Goal: Obtain resource: Download file/media

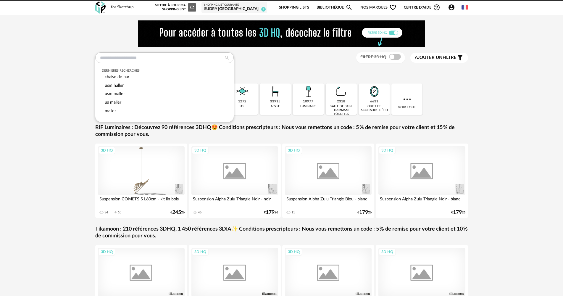
click at [178, 57] on input "text" at bounding box center [164, 57] width 138 height 11
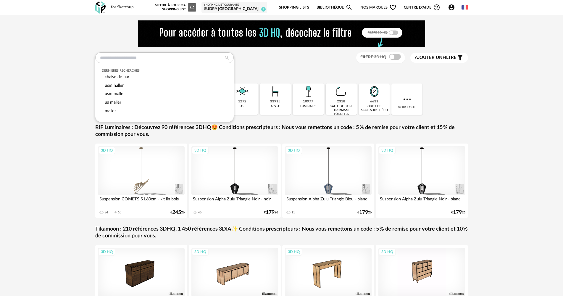
type input "*"
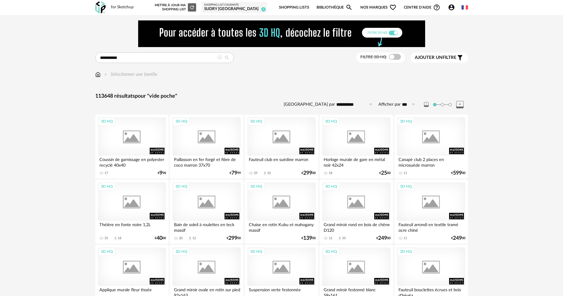
type input "**********"
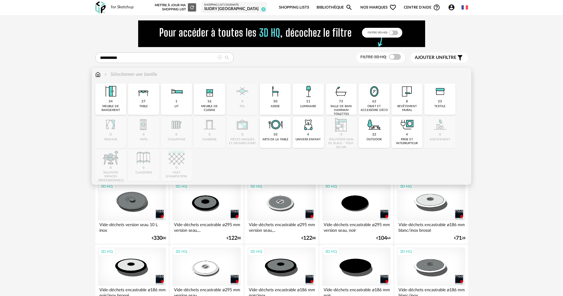
click at [98, 75] on img at bounding box center [97, 74] width 5 height 7
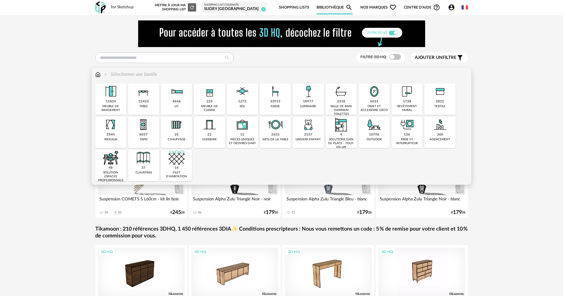
click at [362, 94] on div "6631 objet et accessoire déco" at bounding box center [374, 98] width 31 height 31
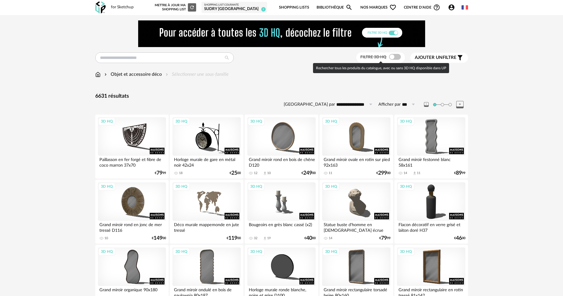
click at [390, 55] on span at bounding box center [395, 57] width 12 height 6
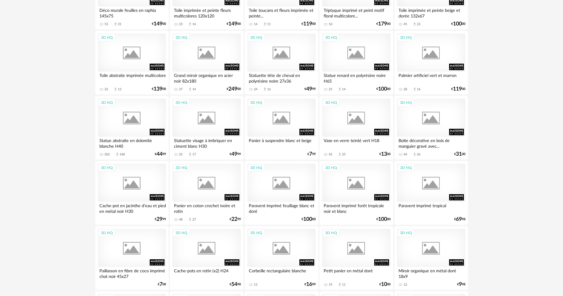
scroll to position [1006, 0]
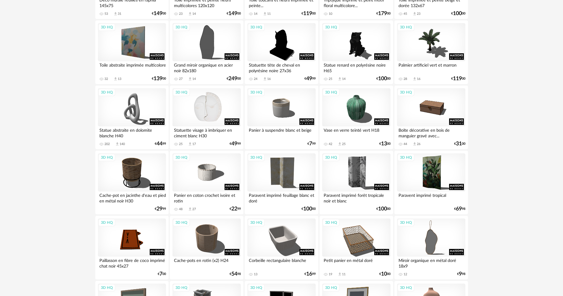
click at [215, 113] on div "3D HQ" at bounding box center [207, 107] width 68 height 38
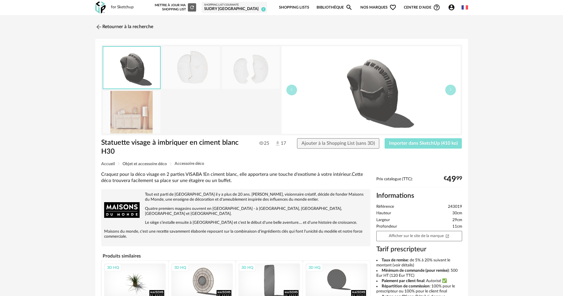
click at [416, 141] on span "Importer dans SketchUp (410 ko)" at bounding box center [423, 143] width 69 height 5
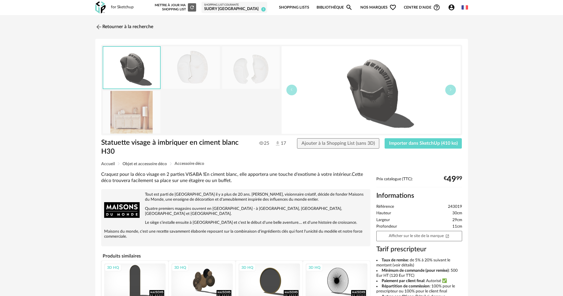
click at [253, 10] on div "SUDRY [GEOGRAPHIC_DATA]" at bounding box center [234, 9] width 60 height 5
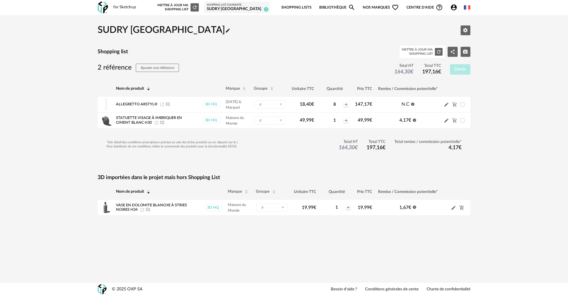
click at [331, 5] on link "Bibliothèque Magnify icon" at bounding box center [337, 8] width 36 height 14
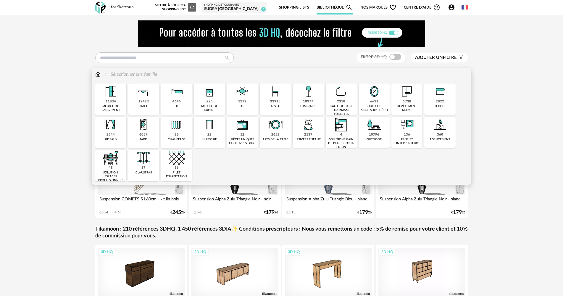
click at [365, 97] on div "6631 objet et accessoire déco" at bounding box center [374, 98] width 31 height 31
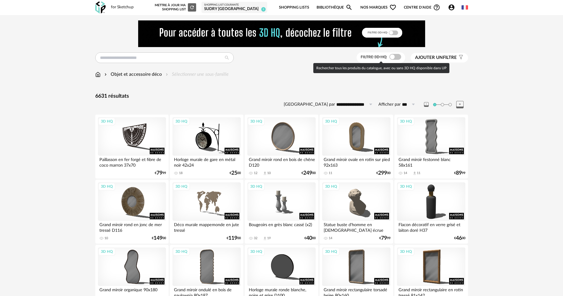
click at [391, 55] on span at bounding box center [395, 57] width 12 height 6
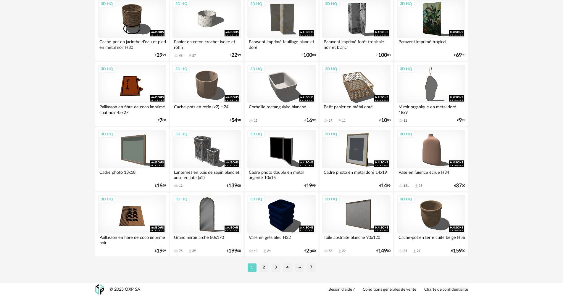
scroll to position [1160, 0]
click at [266, 266] on li "2" at bounding box center [264, 267] width 9 height 8
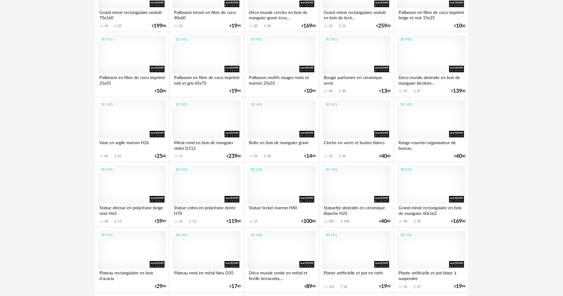
scroll to position [740, 0]
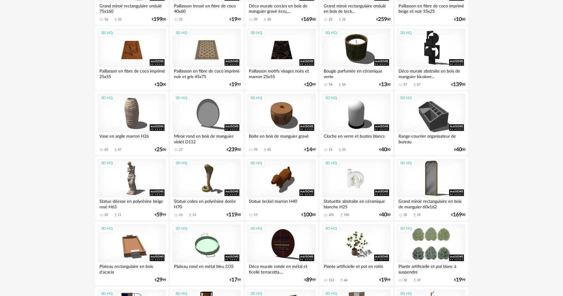
click at [369, 182] on div "3D HQ" at bounding box center [356, 178] width 68 height 38
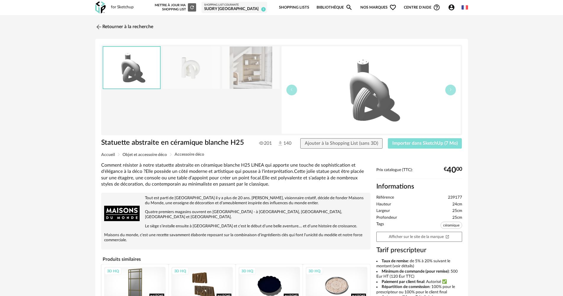
click at [423, 143] on span "Importer dans SketchUp (7 Mo)" at bounding box center [424, 143] width 65 height 5
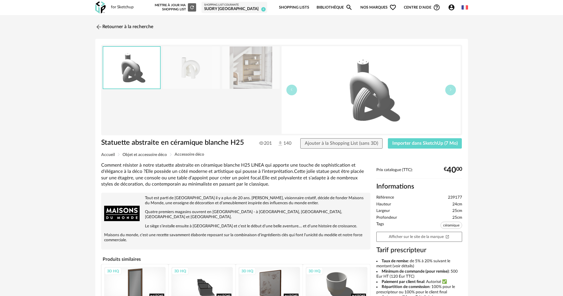
click at [252, 8] on div "SUDRY [GEOGRAPHIC_DATA]" at bounding box center [234, 9] width 60 height 5
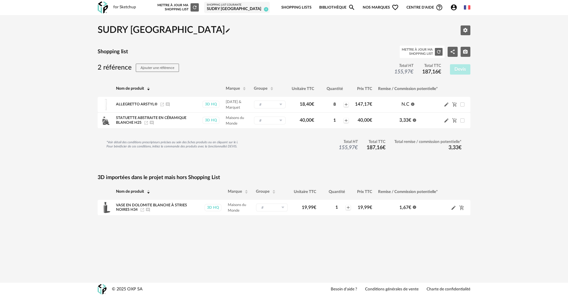
click at [344, 7] on link "Bibliothèque Magnify icon" at bounding box center [337, 8] width 36 height 14
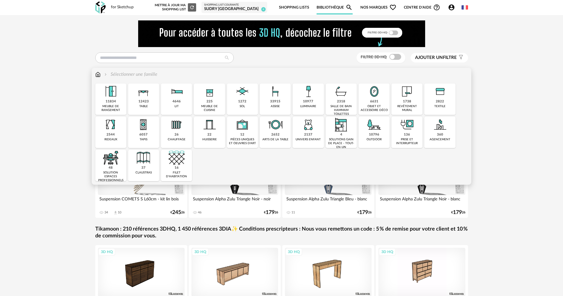
click at [374, 102] on div "6631" at bounding box center [374, 101] width 8 height 4
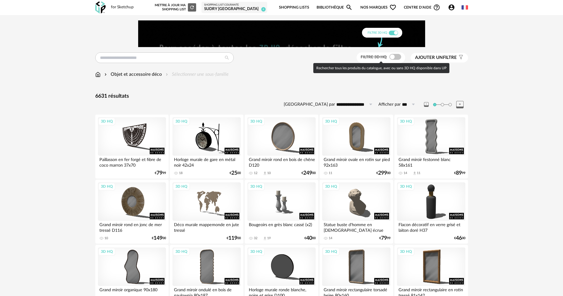
click at [390, 56] on span at bounding box center [395, 57] width 12 height 6
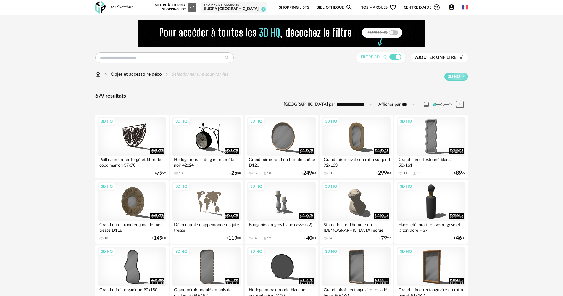
click at [367, 103] on icon at bounding box center [370, 104] width 7 height 9
click at [360, 130] on span "Prix croissant" at bounding box center [357, 129] width 32 height 5
type input "**********"
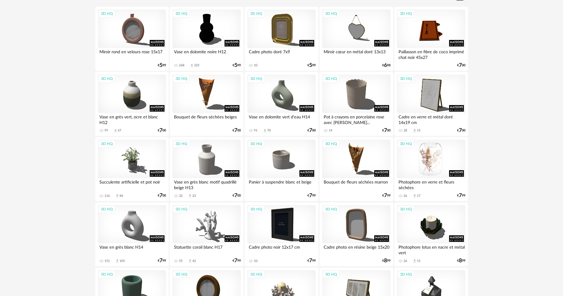
scroll to position [118, 0]
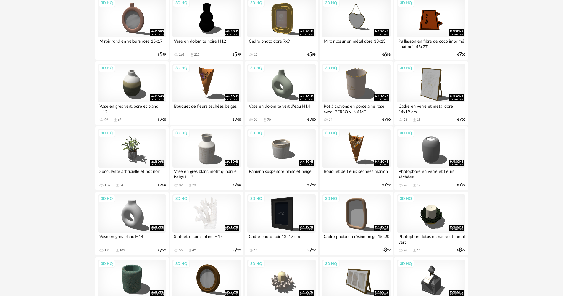
click at [223, 215] on div "3D HQ" at bounding box center [207, 213] width 68 height 38
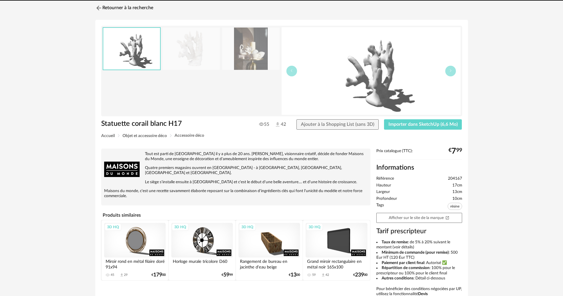
scroll to position [30, 0]
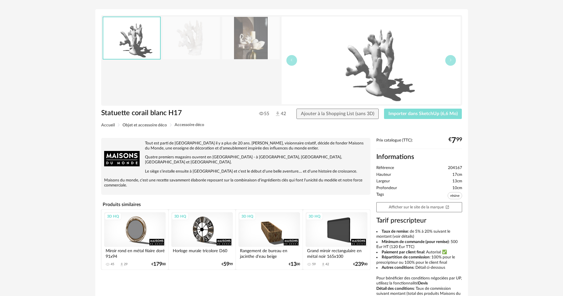
click at [437, 112] on span "Importer dans SketchUp (6,6 Mo)" at bounding box center [423, 113] width 69 height 5
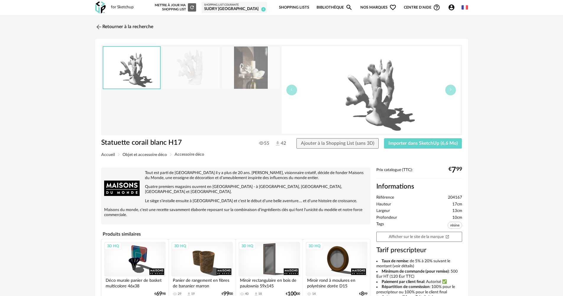
click at [249, 7] on div "SUDRY [GEOGRAPHIC_DATA]" at bounding box center [234, 9] width 60 height 5
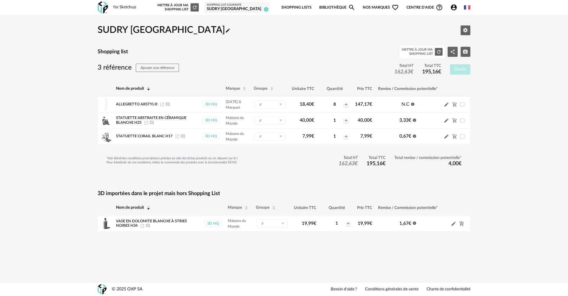
click at [348, 9] on icon "Magnify icon" at bounding box center [351, 7] width 7 height 7
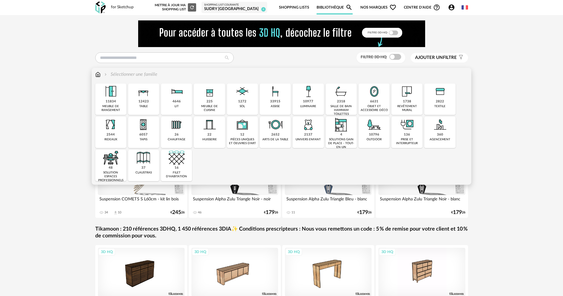
click at [372, 99] on img at bounding box center [374, 91] width 16 height 16
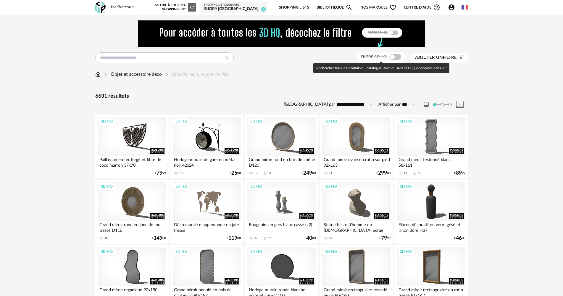
click at [393, 56] on span at bounding box center [395, 57] width 12 height 6
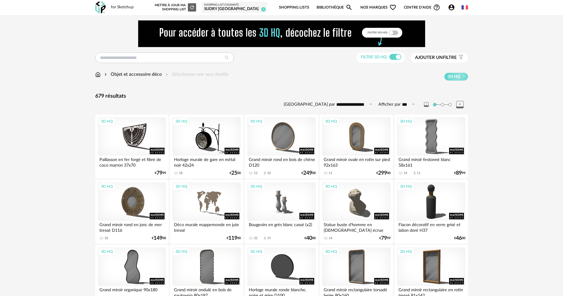
click at [370, 103] on icon at bounding box center [370, 104] width 7 height 9
click at [348, 129] on span "Prix croissant" at bounding box center [357, 129] width 32 height 5
type input "**********"
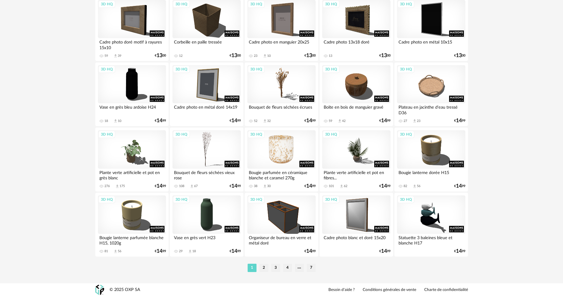
scroll to position [1160, 0]
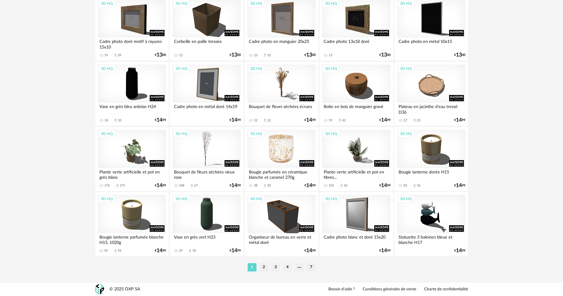
click at [294, 157] on div "3D HQ" at bounding box center [281, 149] width 68 height 38
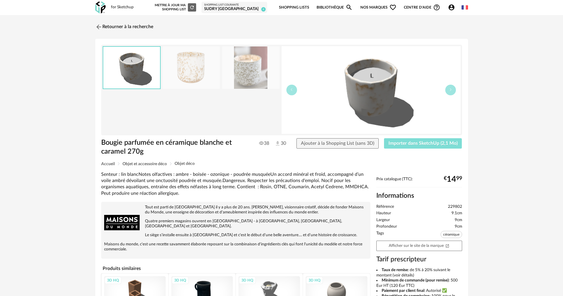
click at [411, 143] on span "Importer dans SketchUp (2,1 Mo)" at bounding box center [423, 143] width 69 height 5
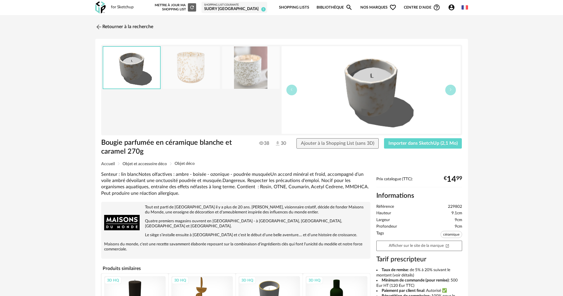
click at [336, 8] on link "Bibliothèque Magnify icon" at bounding box center [335, 8] width 36 height 14
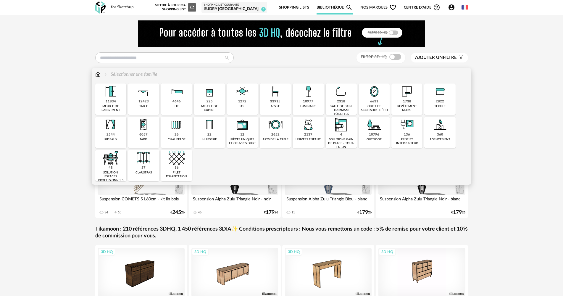
click at [377, 96] on img at bounding box center [374, 91] width 16 height 16
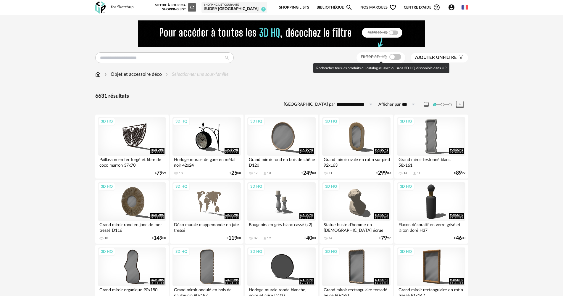
click at [391, 57] on span at bounding box center [395, 57] width 12 height 6
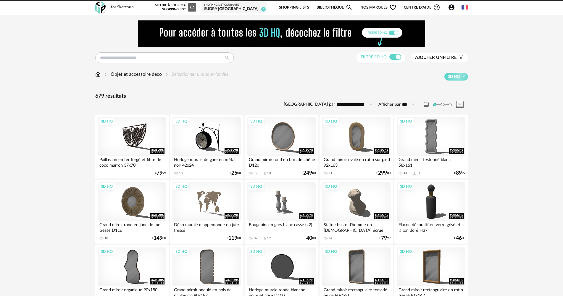
click at [358, 103] on input "**********" at bounding box center [355, 104] width 41 height 9
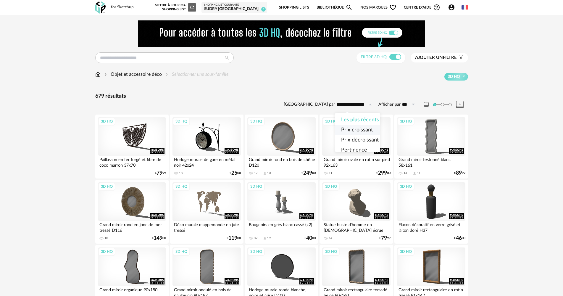
click at [357, 130] on span "Prix croissant" at bounding box center [357, 129] width 32 height 5
type input "**********"
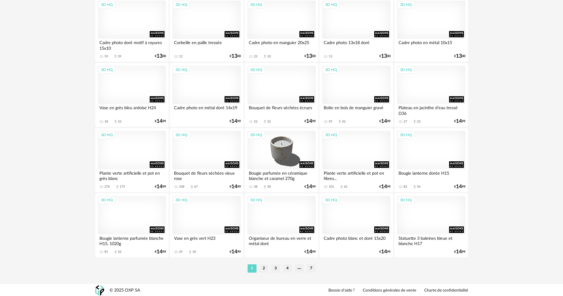
scroll to position [1160, 0]
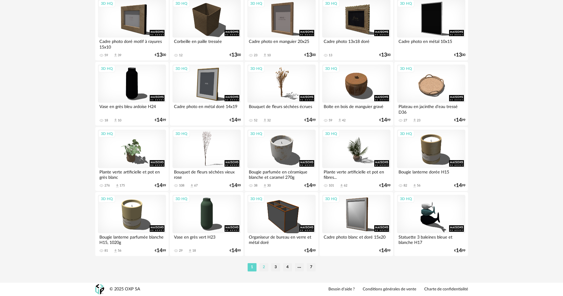
click at [264, 265] on li "2" at bounding box center [264, 267] width 9 height 8
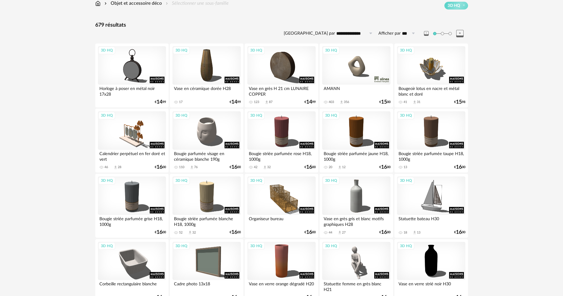
scroll to position [89, 0]
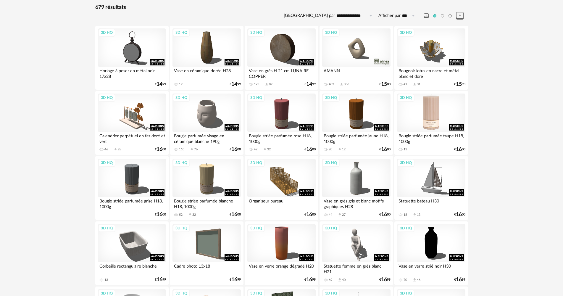
click at [441, 117] on div "3D HQ" at bounding box center [431, 113] width 68 height 38
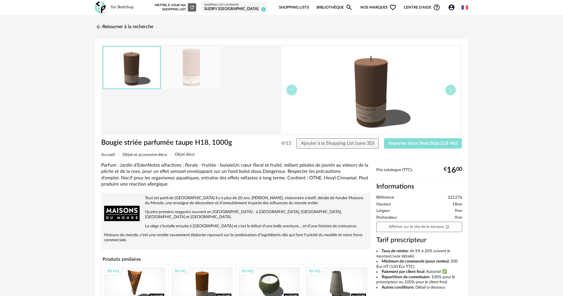
click at [447, 144] on span "Importer dans SketchUp (3,8 Mo)" at bounding box center [423, 143] width 69 height 5
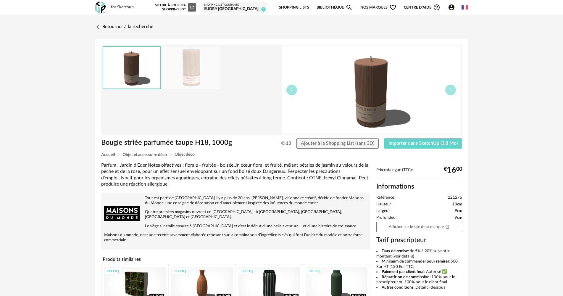
click at [338, 7] on link "Bibliothèque Magnify icon" at bounding box center [335, 8] width 36 height 14
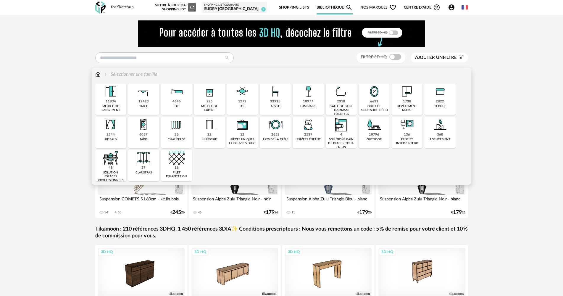
click at [371, 104] on div "6631 objet et accessoire déco" at bounding box center [374, 98] width 31 height 31
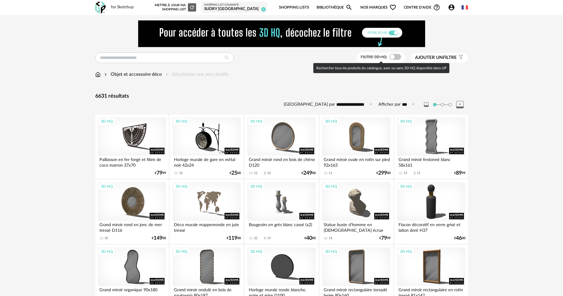
click at [391, 54] on span at bounding box center [395, 57] width 12 height 6
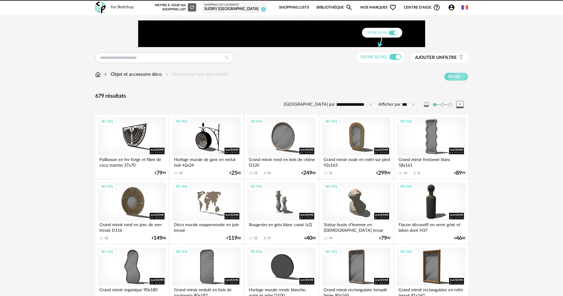
click at [360, 105] on input "**********" at bounding box center [355, 104] width 41 height 9
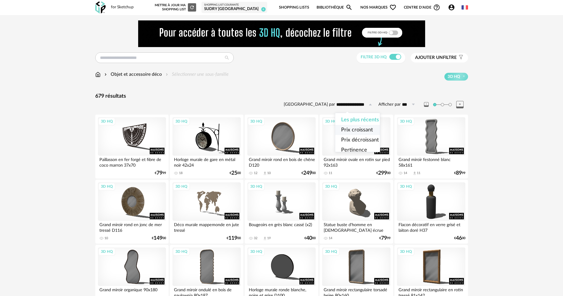
click at [349, 130] on span "Prix croissant" at bounding box center [357, 129] width 32 height 5
type input "**********"
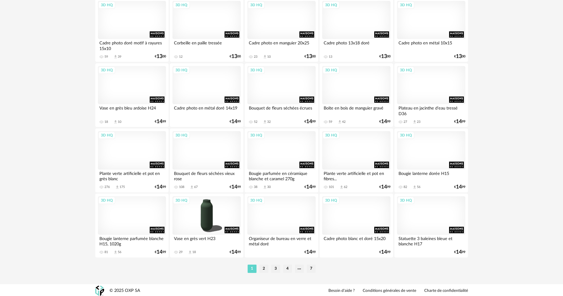
scroll to position [1160, 0]
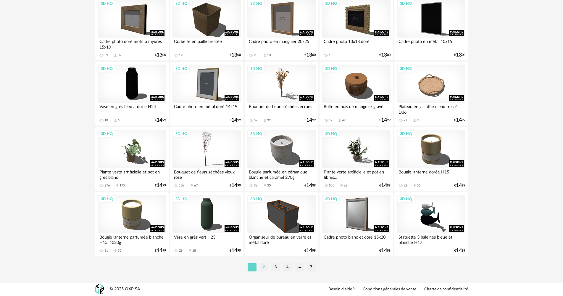
click at [262, 267] on li "2" at bounding box center [264, 267] width 9 height 8
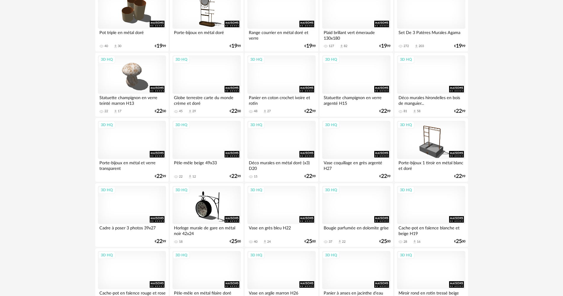
scroll to position [769, 0]
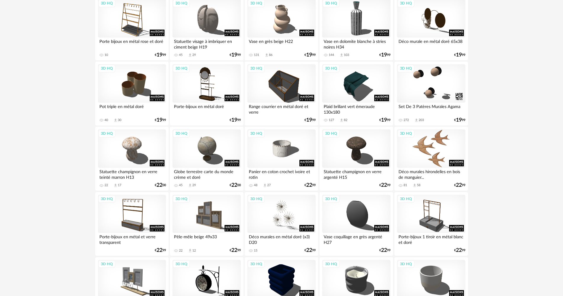
click at [444, 141] on div "3D HQ" at bounding box center [431, 148] width 68 height 38
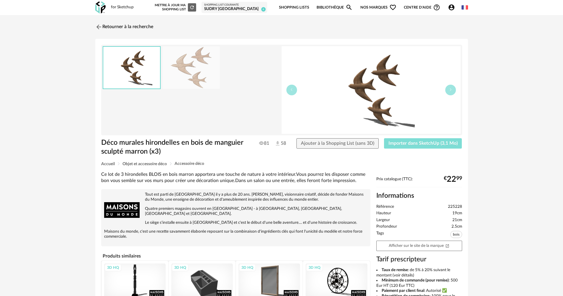
click at [452, 144] on span "Importer dans SketchUp (3,1 Mo)" at bounding box center [423, 143] width 69 height 5
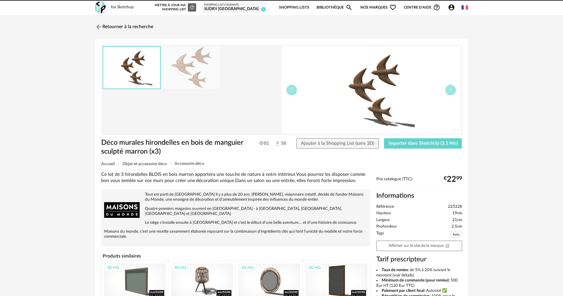
click at [249, 7] on div "SUDRY [GEOGRAPHIC_DATA]" at bounding box center [234, 9] width 60 height 5
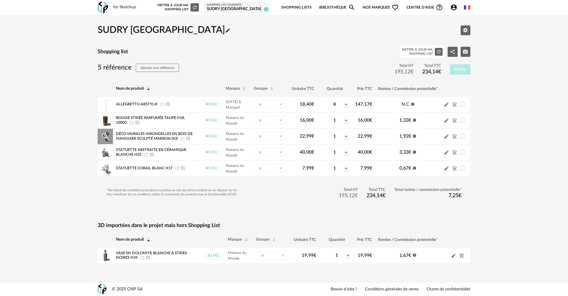
click at [447, 136] on icon "Pencil icon" at bounding box center [446, 137] width 4 height 4
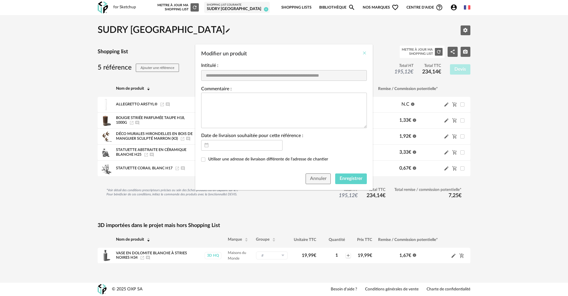
click at [364, 55] on icon "Close" at bounding box center [364, 53] width 5 height 5
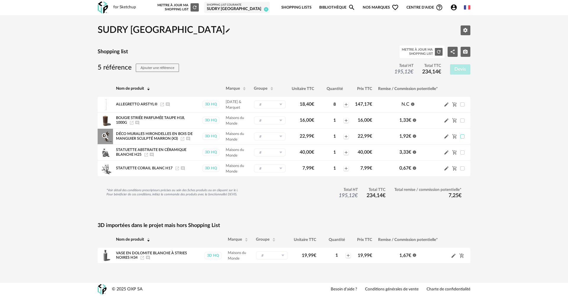
click at [462, 137] on span at bounding box center [462, 136] width 4 height 4
click at [455, 135] on icon "Cart Minus icon" at bounding box center [454, 136] width 5 height 5
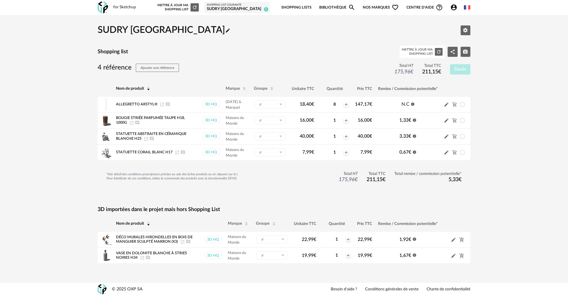
click at [337, 9] on link "Bibliothèque Magnify icon" at bounding box center [337, 8] width 36 height 14
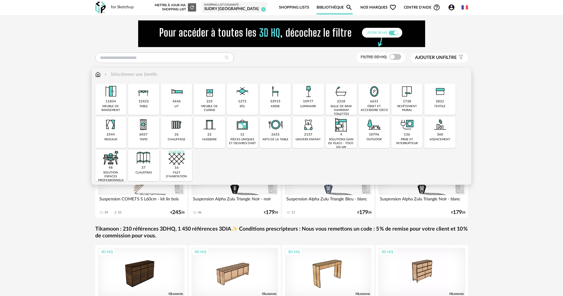
click at [365, 98] on div "6631 objet et accessoire déco" at bounding box center [374, 98] width 31 height 31
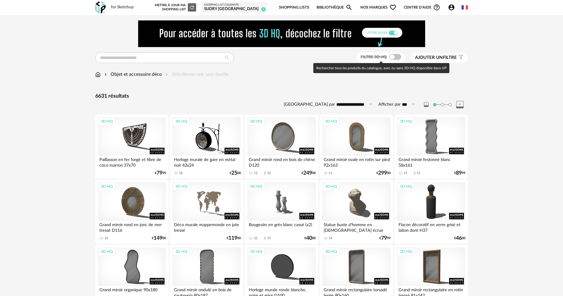
click at [392, 58] on span at bounding box center [395, 57] width 12 height 6
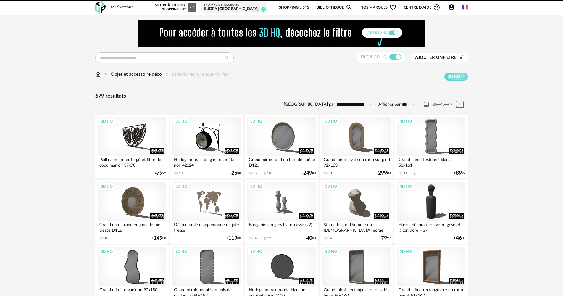
click at [364, 105] on input "**********" at bounding box center [355, 104] width 41 height 9
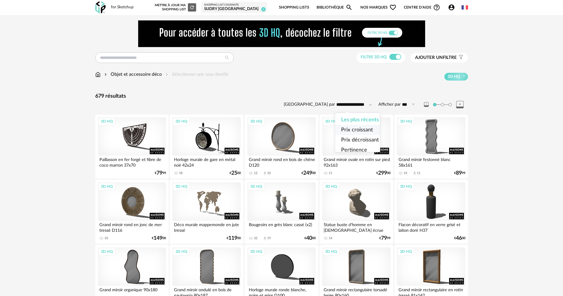
click at [354, 128] on span "Prix croissant" at bounding box center [357, 129] width 32 height 5
type input "**********"
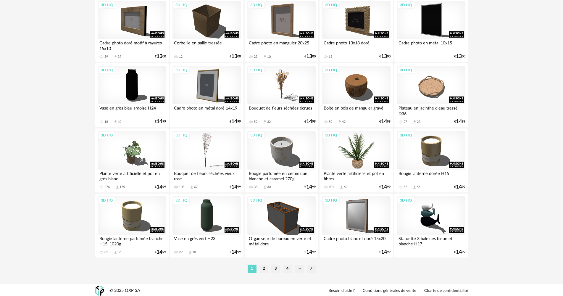
scroll to position [1160, 0]
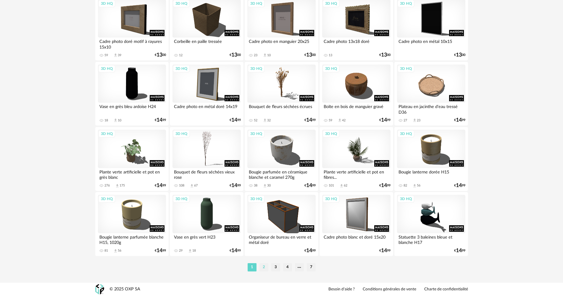
click at [263, 265] on li "2" at bounding box center [264, 267] width 9 height 8
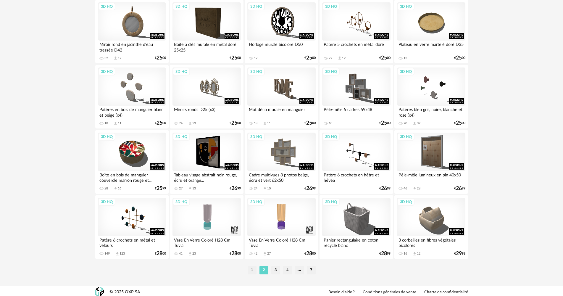
scroll to position [1160, 0]
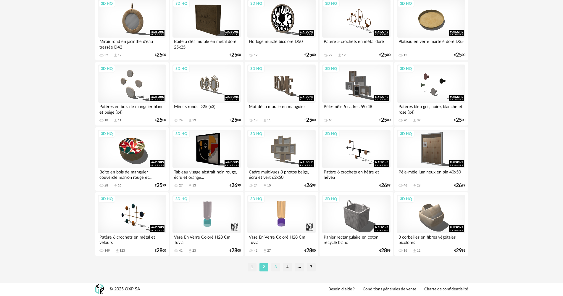
click at [276, 268] on li "3" at bounding box center [275, 267] width 9 height 8
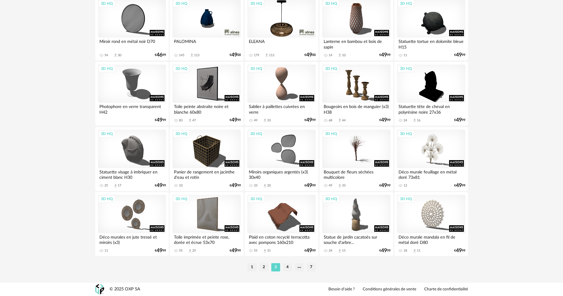
scroll to position [1160, 0]
click at [286, 267] on li "4" at bounding box center [287, 267] width 9 height 8
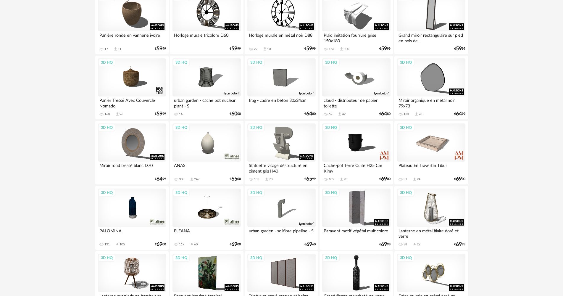
scroll to position [473, 0]
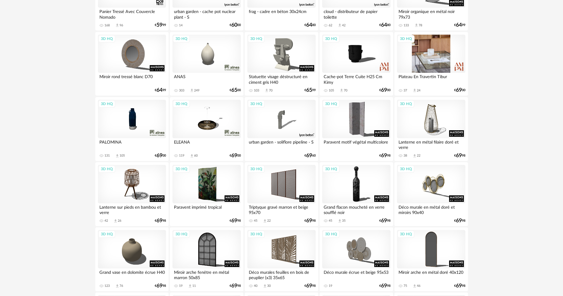
click at [423, 53] on div "3D HQ" at bounding box center [431, 54] width 68 height 38
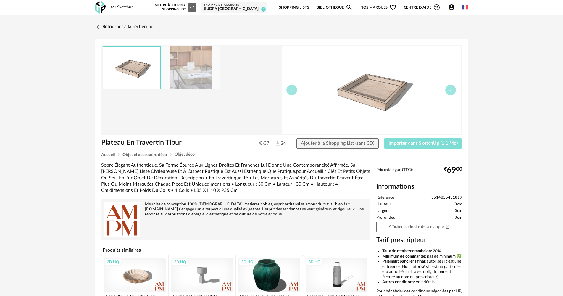
click at [441, 143] on span "Importer dans SketchUp (1,1 Mo)" at bounding box center [423, 143] width 69 height 5
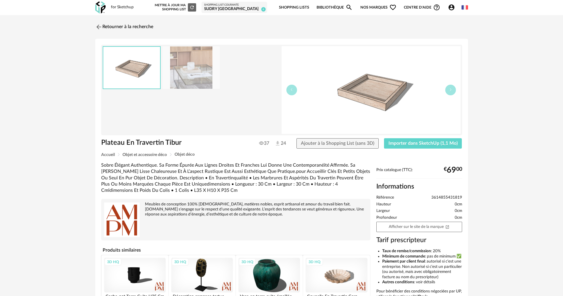
click at [341, 5] on link "Bibliothèque Magnify icon" at bounding box center [335, 8] width 36 height 14
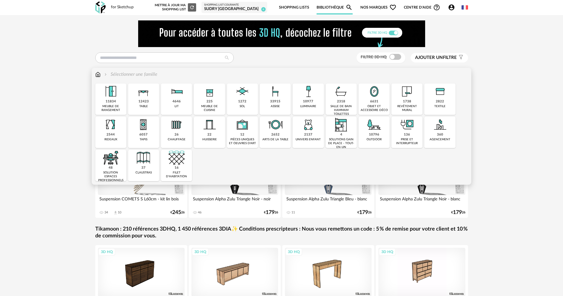
click at [372, 104] on div "6631 objet et accessoire déco" at bounding box center [374, 98] width 31 height 31
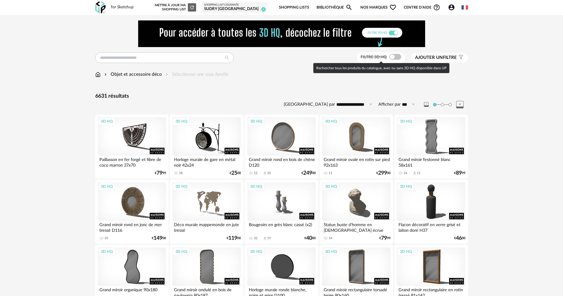
click at [394, 56] on span at bounding box center [395, 57] width 12 height 6
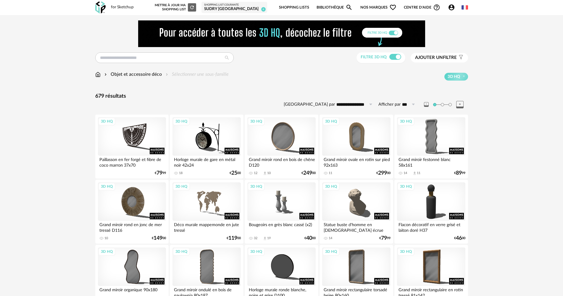
click at [369, 103] on icon at bounding box center [370, 104] width 7 height 9
click at [361, 131] on span "Prix croissant" at bounding box center [357, 129] width 32 height 5
type input "**********"
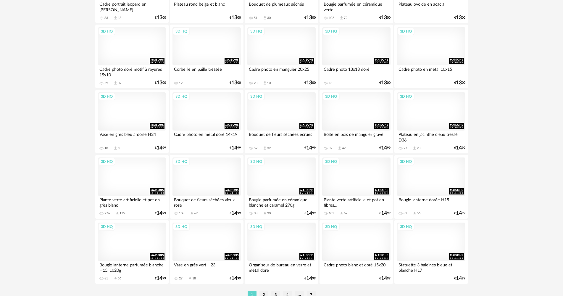
scroll to position [1160, 0]
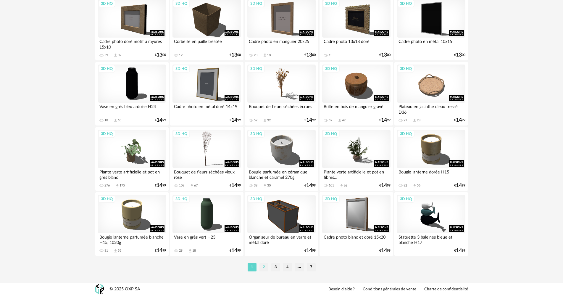
click at [263, 268] on li "2" at bounding box center [264, 267] width 9 height 8
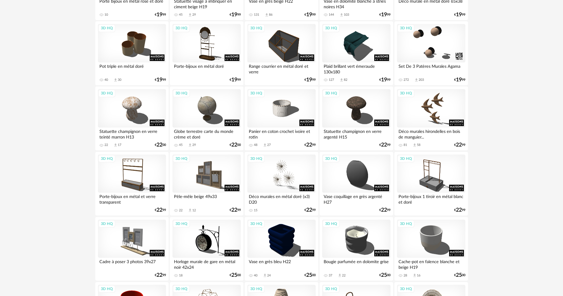
scroll to position [799, 0]
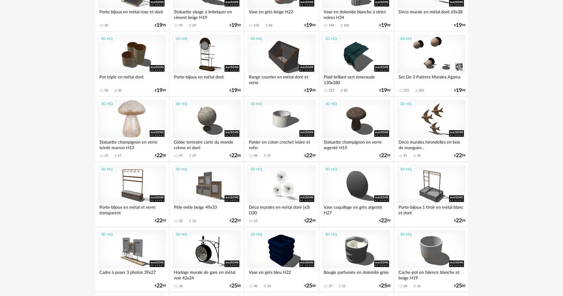
click at [142, 114] on div "3D HQ" at bounding box center [132, 119] width 68 height 38
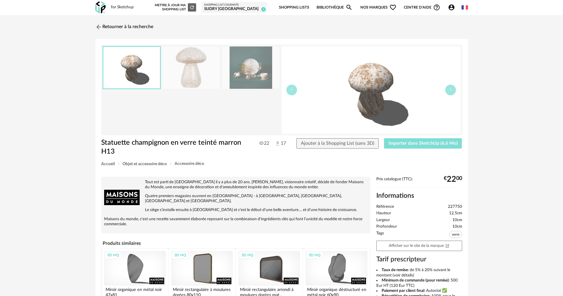
click at [446, 144] on span "Importer dans SketchUp (6,6 Mo)" at bounding box center [423, 143] width 69 height 5
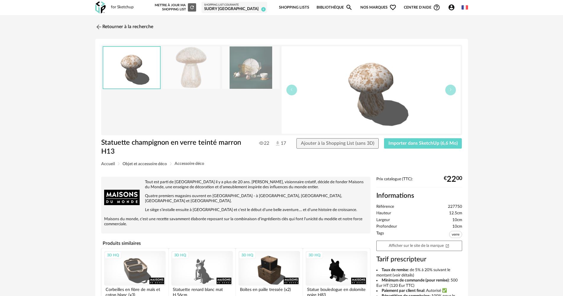
click at [350, 7] on icon "Magnify icon" at bounding box center [349, 7] width 7 height 7
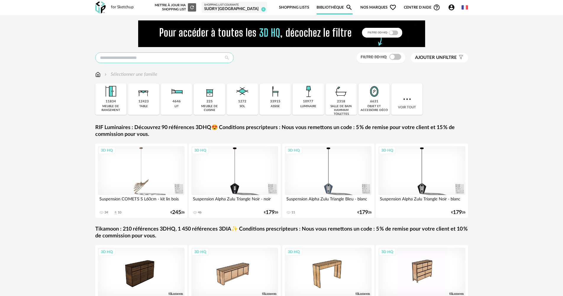
click at [185, 61] on input "text" at bounding box center [164, 57] width 138 height 11
type input "**********"
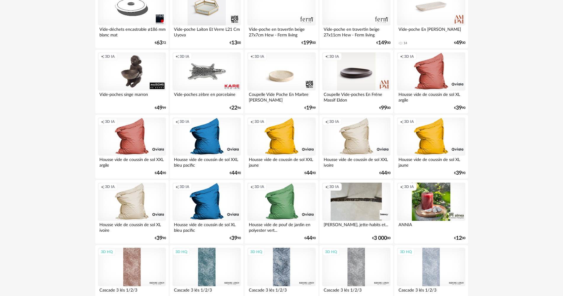
scroll to position [207, 0]
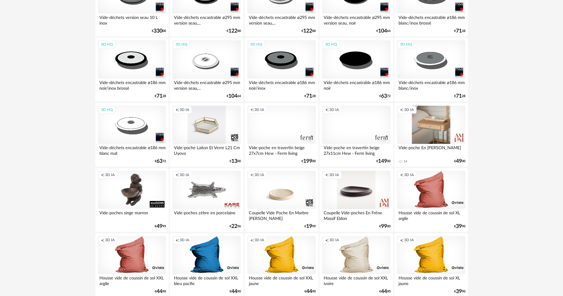
click at [441, 121] on div "Creation icon 3D IA" at bounding box center [431, 125] width 68 height 38
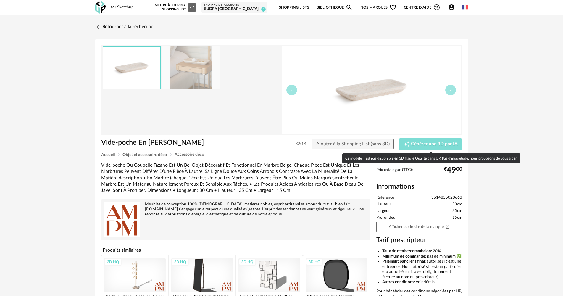
click at [435, 142] on span "Générer une 3D par IA" at bounding box center [434, 144] width 47 height 5
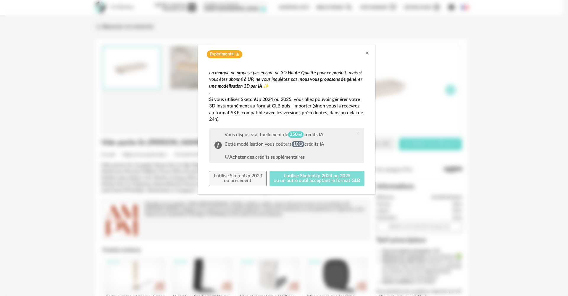
click at [316, 175] on button "J'utilise SketchUp 2024 ou 2025 ou un autre outil acceptant le format GLB" at bounding box center [317, 178] width 95 height 15
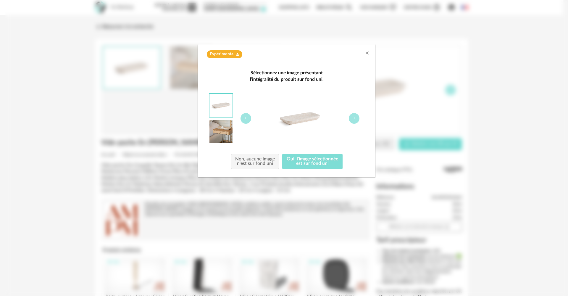
click at [328, 161] on button "Oui, l'image sélectionnée est sur fond uni" at bounding box center [312, 161] width 60 height 15
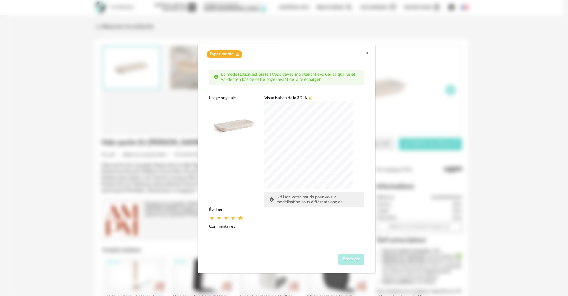
click at [238, 217] on icon "dialog" at bounding box center [240, 218] width 6 height 6
click at [321, 141] on div "dialog" at bounding box center [309, 145] width 89 height 89
click at [303, 159] on div "dialog" at bounding box center [309, 145] width 89 height 89
click at [285, 235] on textarea "dialog" at bounding box center [286, 242] width 155 height 20
type textarea "**********"
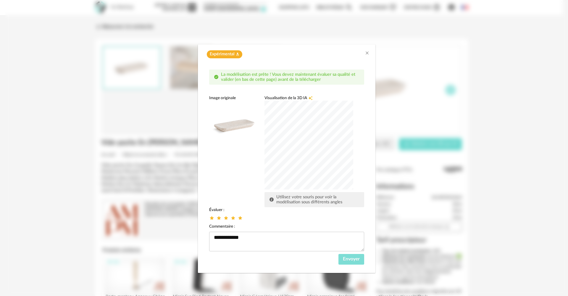
click at [360, 260] on span "Envoyer" at bounding box center [351, 259] width 17 height 5
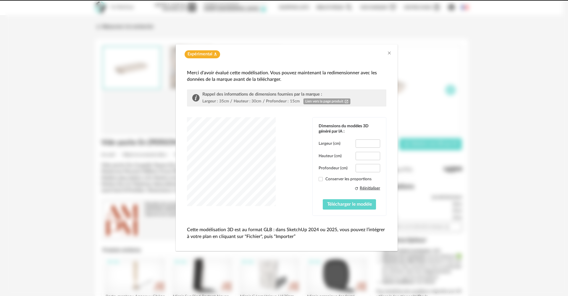
type input "*****"
type input "****"
type input "*****"
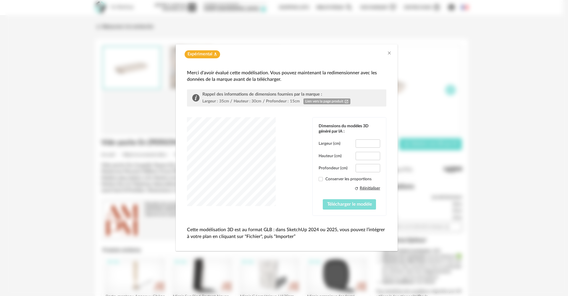
click at [349, 206] on span "Télécharger le modèle" at bounding box center [349, 204] width 45 height 5
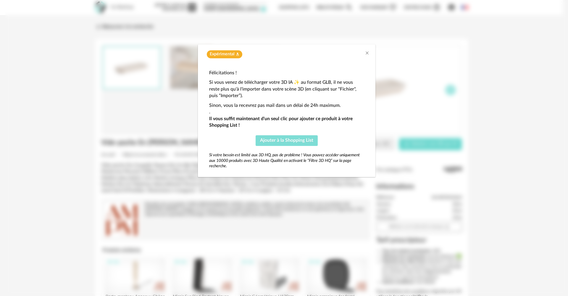
click at [299, 142] on span "Ajouter à la Shopping List" at bounding box center [286, 140] width 53 height 5
click at [369, 51] on icon "Close" at bounding box center [367, 53] width 5 height 5
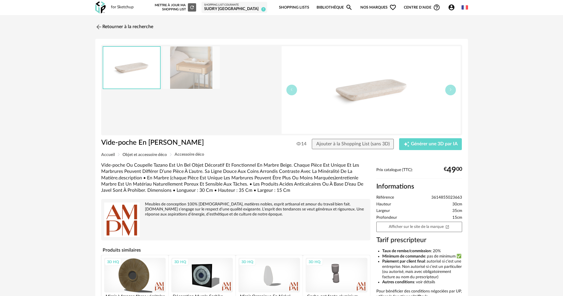
click at [221, 7] on div "SUDRY [GEOGRAPHIC_DATA]" at bounding box center [234, 9] width 60 height 5
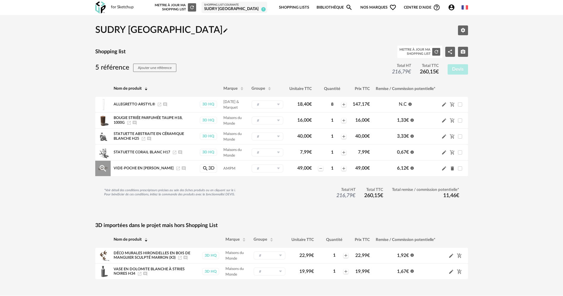
click at [450, 169] on icon "Delete icon" at bounding box center [452, 168] width 5 height 5
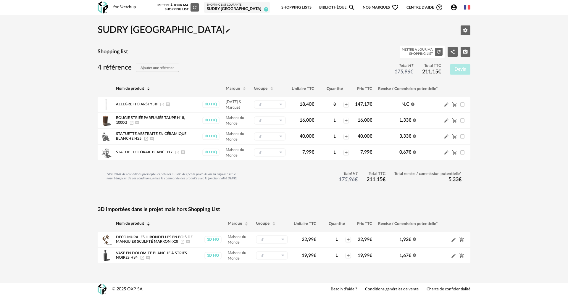
click at [345, 7] on link "Bibliothèque Magnify icon" at bounding box center [337, 8] width 36 height 14
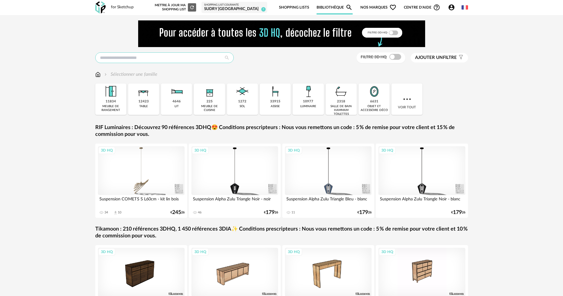
click at [153, 56] on input "text" at bounding box center [164, 57] width 138 height 11
type input "*******"
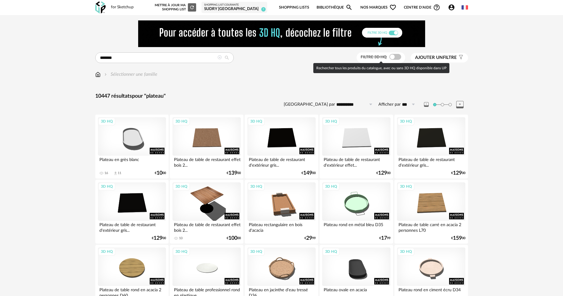
click at [389, 58] on span at bounding box center [395, 57] width 12 height 6
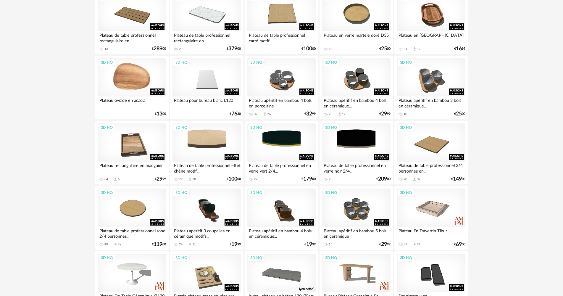
scroll to position [414, 0]
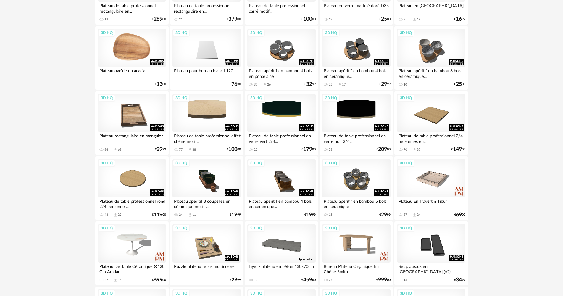
click at [136, 54] on div "3D HQ" at bounding box center [132, 48] width 68 height 38
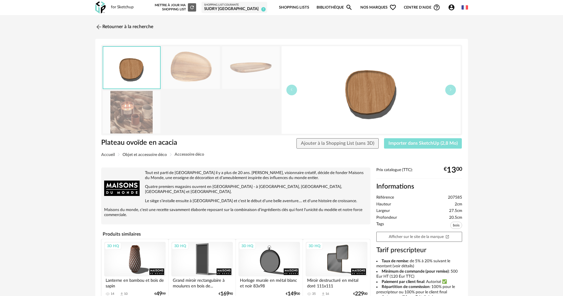
click at [415, 145] on span "Importer dans SketchUp (2,8 Mo)" at bounding box center [423, 143] width 69 height 5
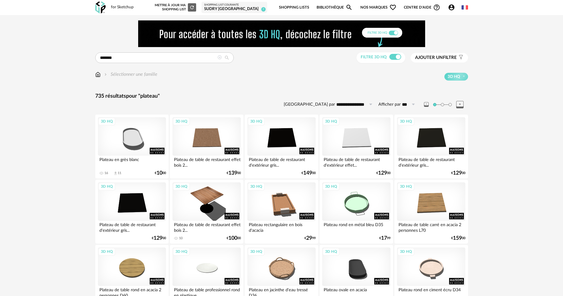
click at [343, 9] on link "Bibliothèque Magnify icon" at bounding box center [335, 8] width 36 height 14
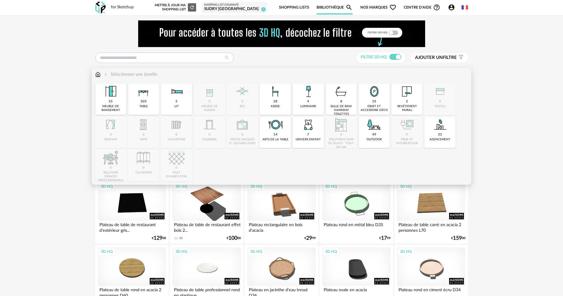
click at [154, 102] on div "505 table" at bounding box center [143, 98] width 31 height 31
type input "*******"
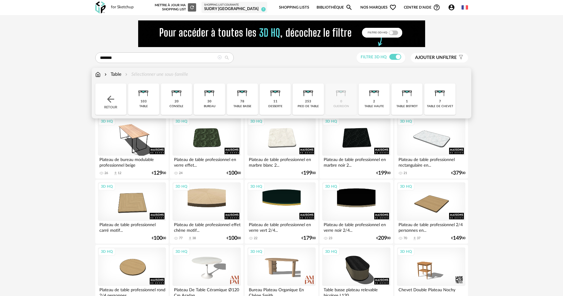
click at [151, 100] on div "103 table" at bounding box center [143, 98] width 31 height 31
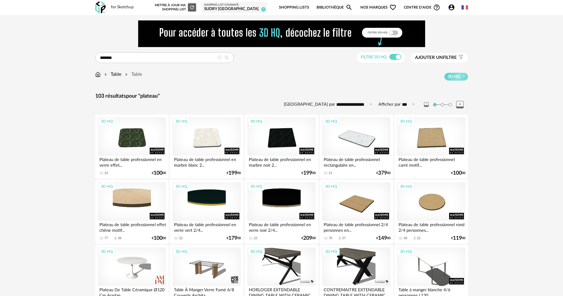
click at [442, 55] on button "Ajouter un filtre s Filter icon" at bounding box center [439, 57] width 57 height 9
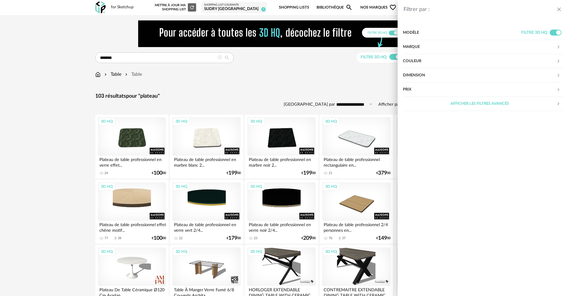
click at [559, 12] on icon "close drawer" at bounding box center [559, 10] width 6 height 6
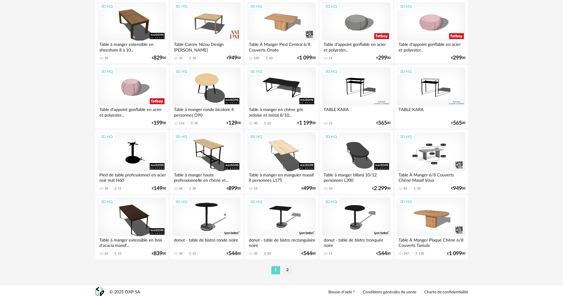
scroll to position [1160, 0]
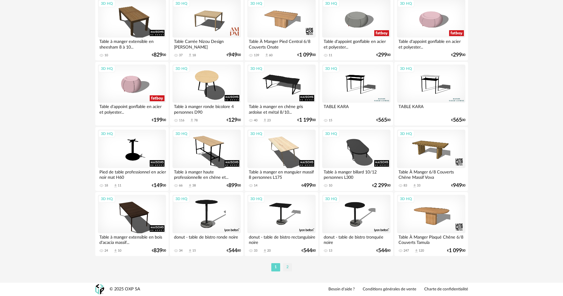
click at [288, 265] on li "2" at bounding box center [287, 267] width 9 height 8
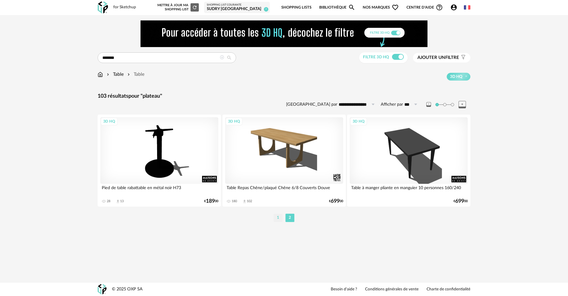
click at [278, 218] on li "1" at bounding box center [278, 218] width 9 height 8
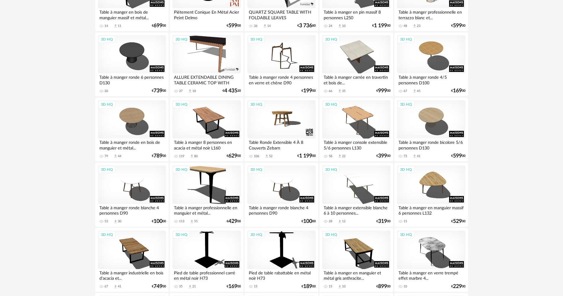
scroll to position [444, 0]
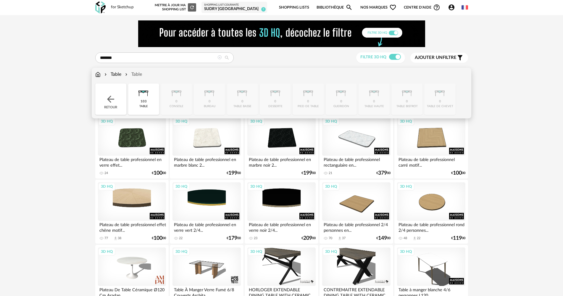
click at [138, 91] on img at bounding box center [144, 91] width 16 height 16
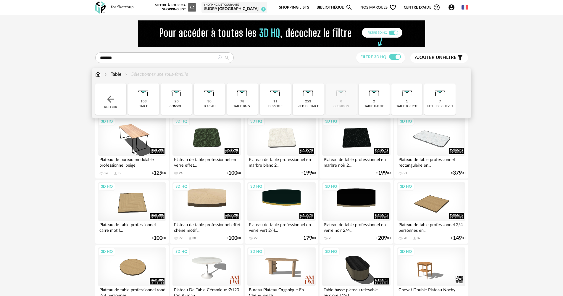
drag, startPoint x: 147, startPoint y: 101, endPoint x: 149, endPoint y: 106, distance: 4.8
click at [147, 102] on div "103 table" at bounding box center [143, 98] width 31 height 31
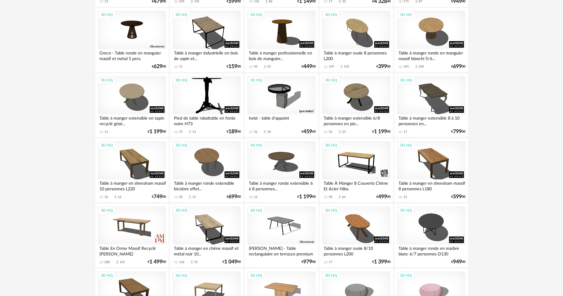
scroll to position [858, 0]
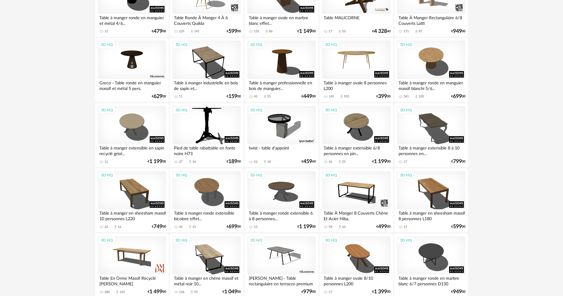
click at [358, 66] on div "3D HQ" at bounding box center [356, 60] width 68 height 38
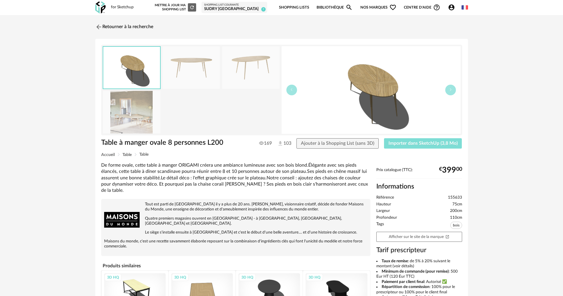
click at [423, 141] on span "Importer dans SketchUp (3,8 Mo)" at bounding box center [423, 143] width 69 height 5
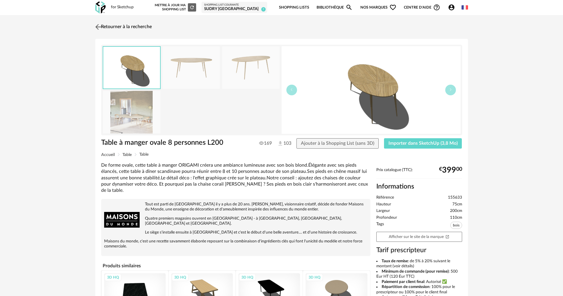
click at [123, 25] on link "Retourner à la recherche" at bounding box center [123, 26] width 58 height 13
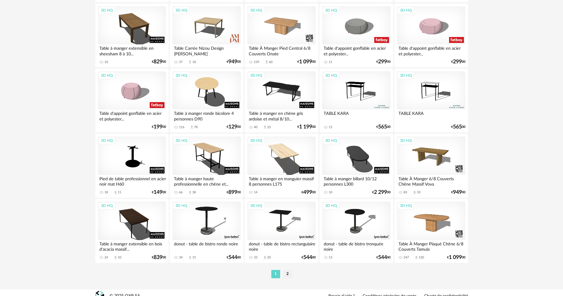
scroll to position [1160, 0]
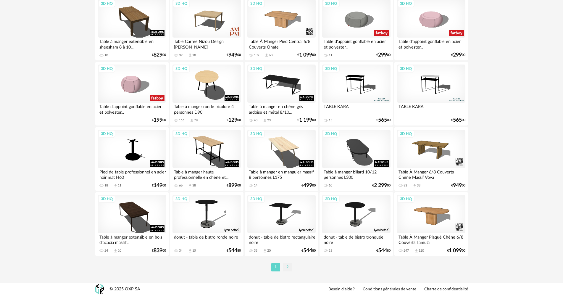
click at [289, 265] on li "2" at bounding box center [287, 267] width 9 height 8
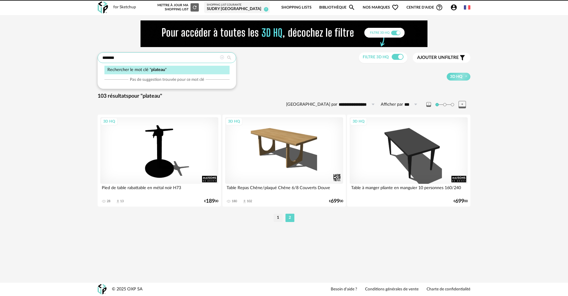
drag, startPoint x: 175, startPoint y: 61, endPoint x: 98, endPoint y: 60, distance: 76.6
click at [98, 60] on input "*******" at bounding box center [167, 57] width 138 height 11
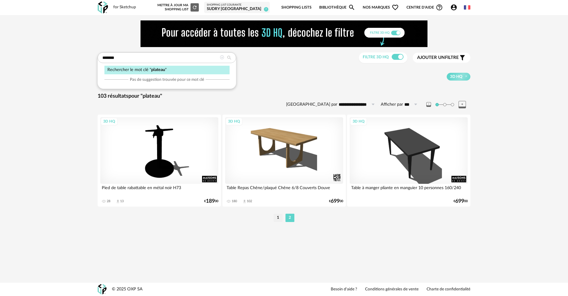
click at [72, 81] on div "**********" at bounding box center [284, 124] width 568 height 218
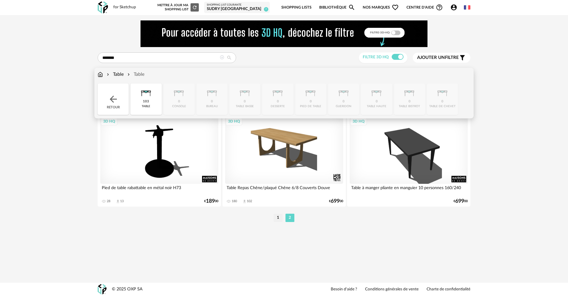
click at [114, 74] on div "Table" at bounding box center [115, 74] width 18 height 7
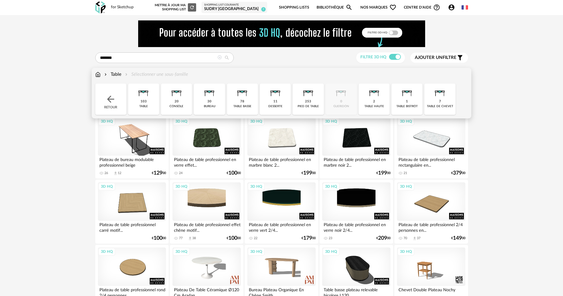
click at [149, 99] on img at bounding box center [144, 91] width 16 height 16
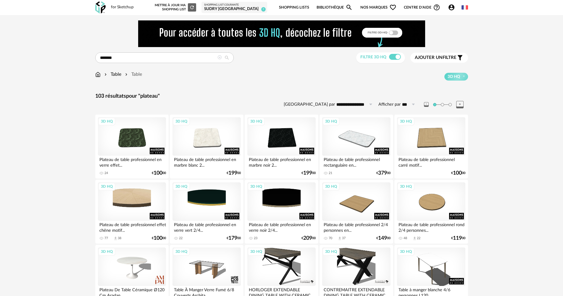
click at [426, 54] on div "Ajouter un filtre s Filter icon" at bounding box center [439, 57] width 49 height 7
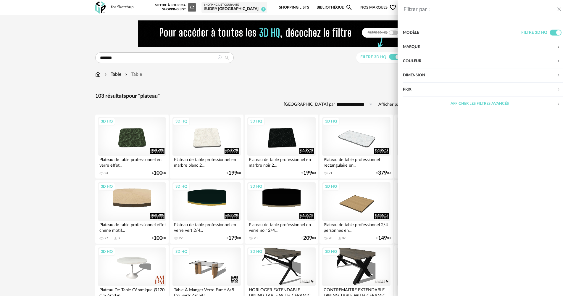
click at [478, 75] on div "Dimension" at bounding box center [480, 75] width 154 height 14
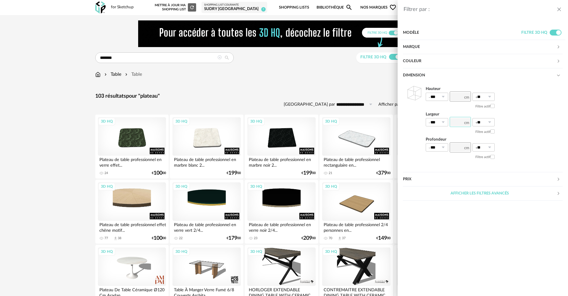
click at [457, 121] on input "number" at bounding box center [460, 122] width 21 height 10
click at [462, 147] on input "number" at bounding box center [460, 147] width 21 height 10
click at [461, 122] on input "number" at bounding box center [460, 122] width 21 height 10
type input "***"
click at [463, 147] on input "number" at bounding box center [460, 147] width 21 height 10
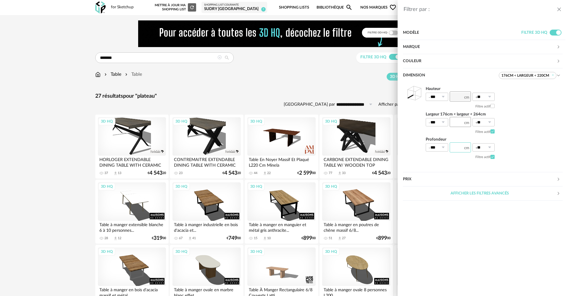
type input "***"
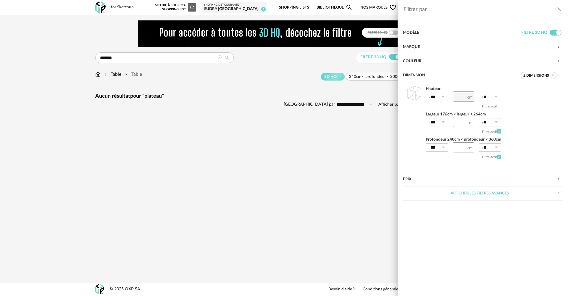
drag, startPoint x: 144, startPoint y: 60, endPoint x: 109, endPoint y: 55, distance: 35.7
click at [109, 55] on div "Filtrer par : Modèle Filtre 3D HQ Marque &tradition 0 101 Copenhagen 0 366 Conc…" at bounding box center [284, 148] width 568 height 296
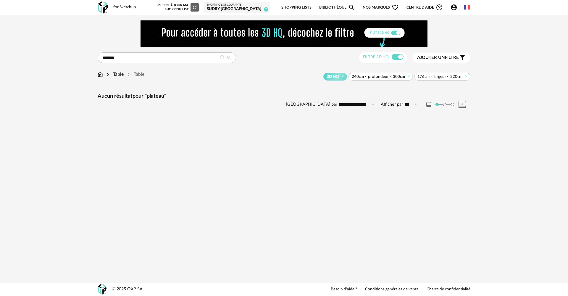
click at [120, 58] on div "******* Rechercher le mot clé " plateau " Pas de suggestion trouvée pour ce mot…" at bounding box center [284, 57] width 373 height 11
drag, startPoint x: 122, startPoint y: 57, endPoint x: 95, endPoint y: 56, distance: 27.0
click at [95, 56] on div "******* Rechercher le mot clé " plateau " Pas de suggestion trouvée pour ce mot…" at bounding box center [284, 72] width 384 height 105
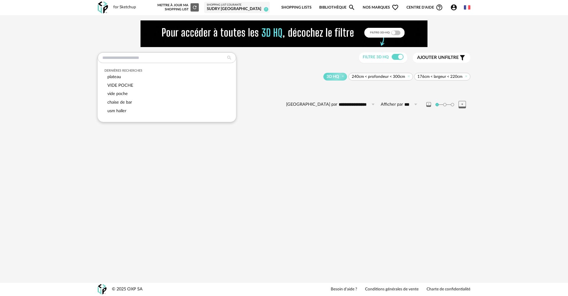
click at [313, 79] on div "3D HQ 240cm < profondeur < 300cm 176cm < largeur < 220cm" at bounding box center [307, 77] width 326 height 8
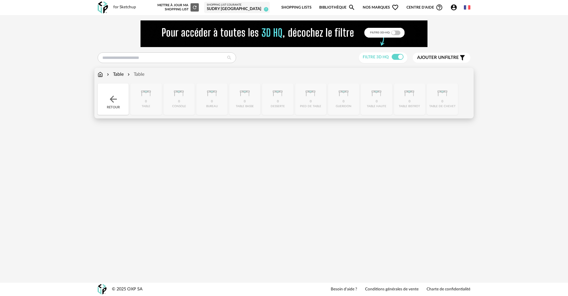
click at [116, 75] on div "Table" at bounding box center [115, 74] width 18 height 7
type input "*******"
click at [115, 70] on div "Table Sélectionner une sous-famille Close icon Retour 0 table 0 console 0 burea…" at bounding box center [284, 93] width 380 height 51
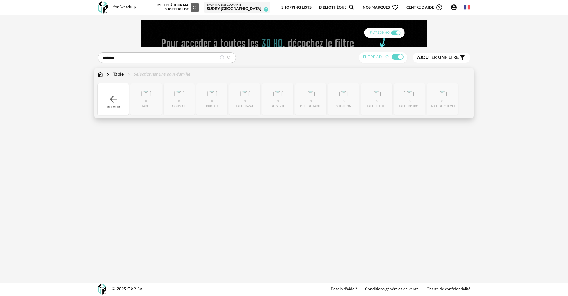
click at [120, 78] on div "Table Sélectionner une sous-famille" at bounding box center [284, 77] width 373 height 12
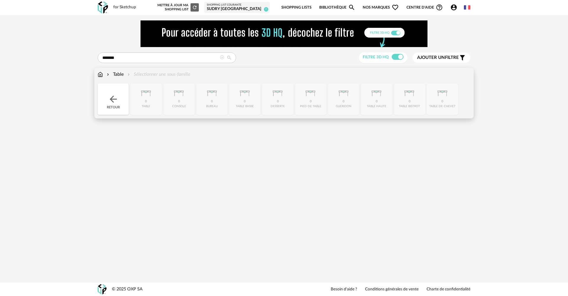
click at [120, 74] on div "Table" at bounding box center [115, 74] width 18 height 7
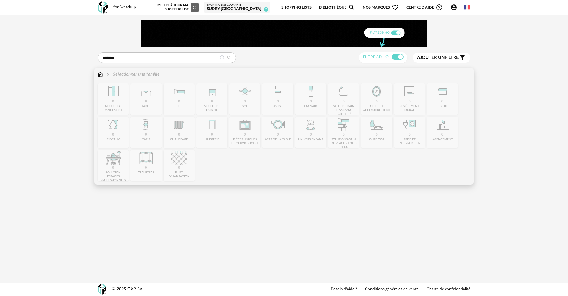
click at [149, 92] on div "Close icon 0 meuble de rangement 0 table 0 lit 0 meuble de cuisine 0 sol 0 assi…" at bounding box center [284, 132] width 373 height 98
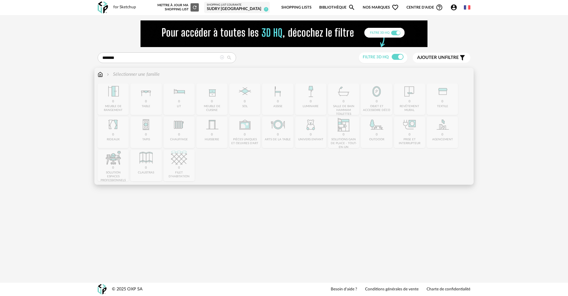
click at [149, 94] on div "Close icon 0 meuble de rangement 0 table 0 lit 0 meuble de cuisine 0 sol 0 assi…" at bounding box center [284, 132] width 373 height 98
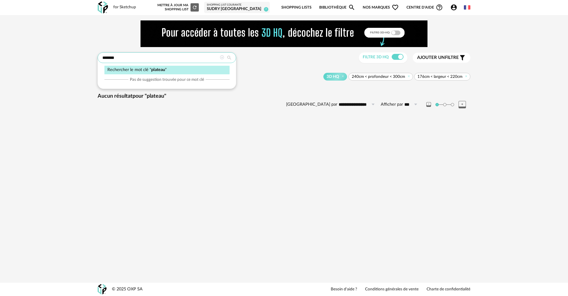
drag, startPoint x: 129, startPoint y: 61, endPoint x: 93, endPoint y: 70, distance: 37.5
click at [86, 59] on div "******* Rechercher le mot clé " plateau " Pas de suggestion trouvée pour ce mot…" at bounding box center [284, 70] width 568 height 110
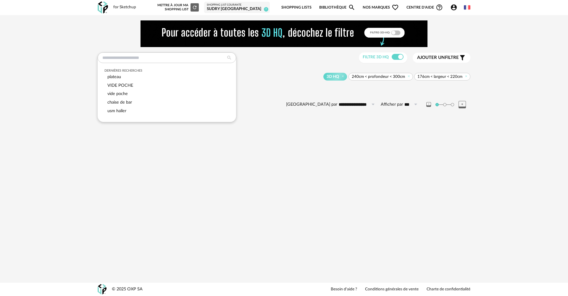
click at [63, 90] on div "Dernières recherches plateau VIDE POCHE vide poche chaise de bar usm haller Fil…" at bounding box center [284, 70] width 568 height 110
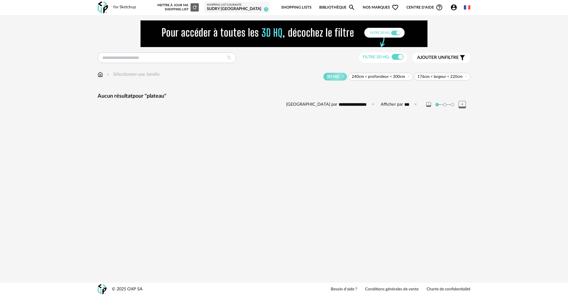
click at [99, 77] on img at bounding box center [100, 74] width 5 height 7
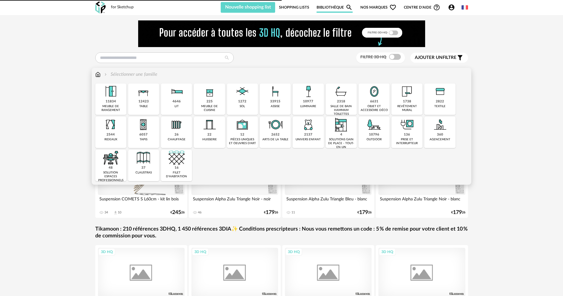
click at [143, 103] on div "12423" at bounding box center [143, 101] width 10 height 4
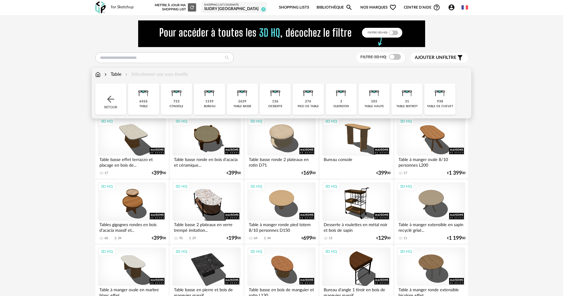
click at [150, 100] on div "6426 table" at bounding box center [143, 98] width 31 height 31
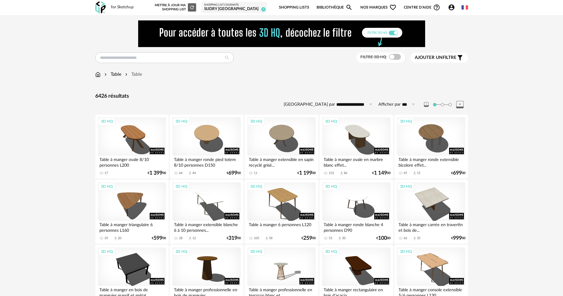
click at [442, 55] on span "Ajouter un filtre" at bounding box center [436, 58] width 42 height 6
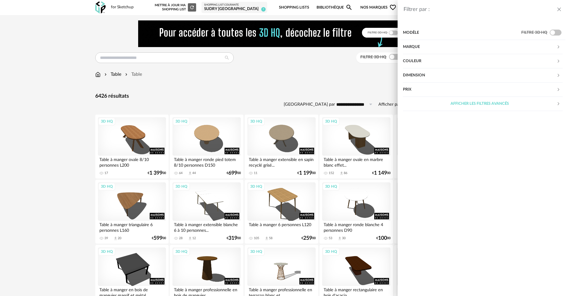
click at [504, 78] on div "Dimension" at bounding box center [480, 75] width 154 height 14
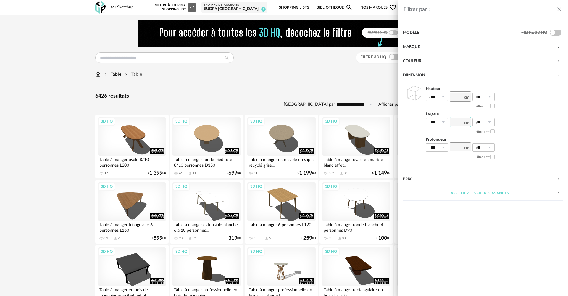
click at [453, 123] on input "number" at bounding box center [460, 122] width 21 height 10
type input "***"
click at [517, 115] on div "Hauteur *** 0% 10% 20% 30% 40% 50% 60% 70% 80% 90% 100% ** 0% 10% 20% 30% 40% 5…" at bounding box center [483, 124] width 160 height 82
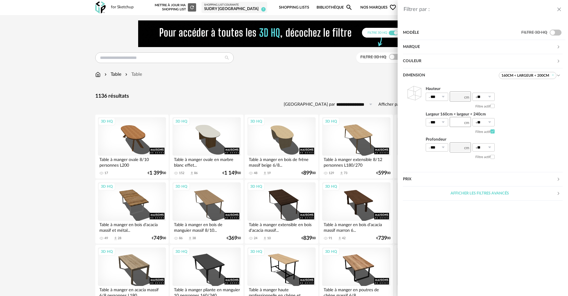
click at [80, 126] on div "Filtrer par : Modèle Filtre 3D HQ Marque &tradition 2 101 Copenhagen 0 366 Conc…" at bounding box center [284, 148] width 568 height 296
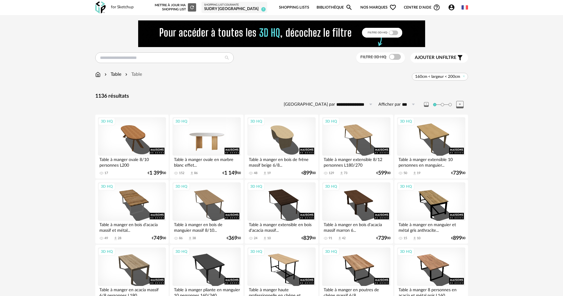
click at [214, 130] on div "3D HQ" at bounding box center [207, 136] width 68 height 38
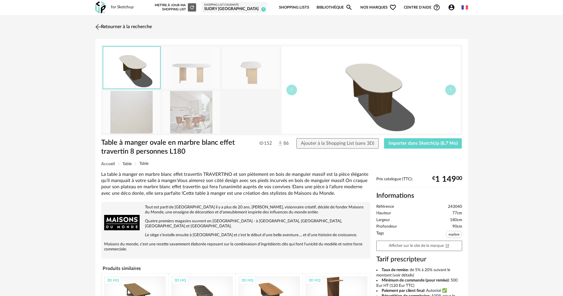
click at [137, 23] on link "Retourner à la recherche" at bounding box center [123, 26] width 58 height 13
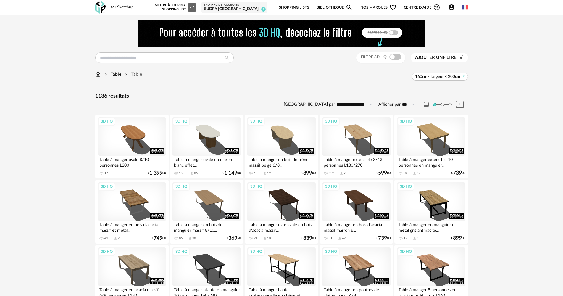
click at [448, 55] on span "Ajouter un filtre" at bounding box center [436, 58] width 42 height 6
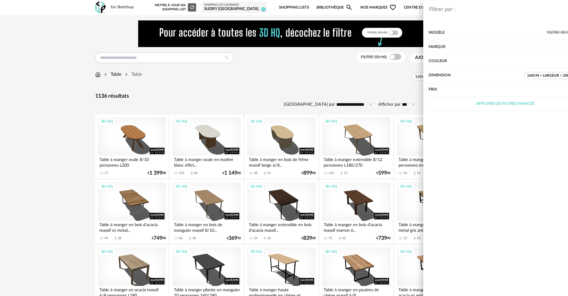
click at [495, 73] on div "Dimension" at bounding box center [451, 75] width 96 height 14
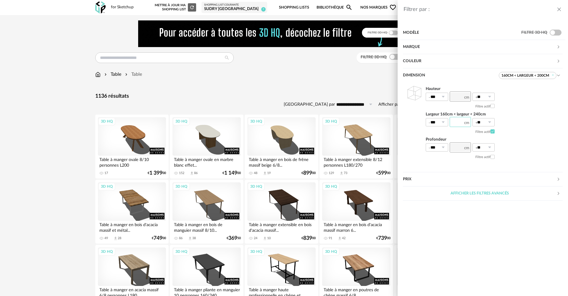
click at [461, 120] on input "***" at bounding box center [460, 122] width 21 height 10
type input "***"
click at [519, 127] on div "Hauteur *** 0% 10% 20% 30% 40% 50% 60% 70% 80% 90% 100% ** 0% 10% 20% 30% 40% 5…" at bounding box center [483, 124] width 160 height 82
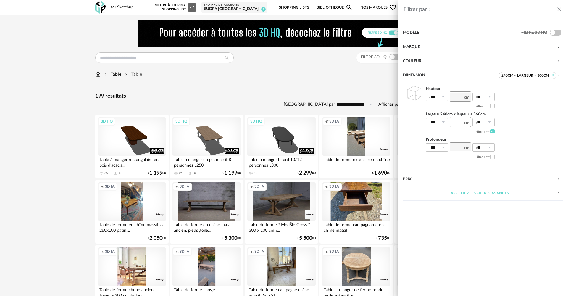
click at [320, 93] on div "Filtrer par : Modèle Filtre 3D HQ Marque &tradition 0 101 Copenhagen 0 366 Conc…" at bounding box center [284, 148] width 568 height 296
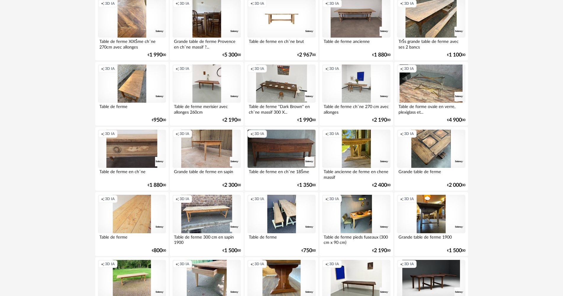
scroll to position [1160, 0]
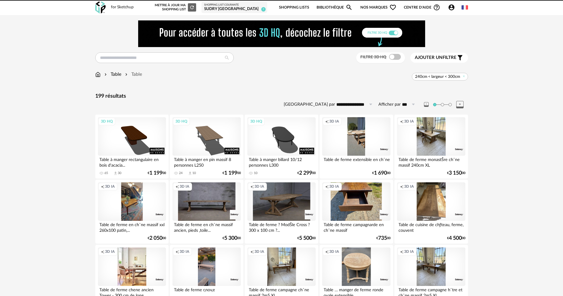
click at [254, 9] on div "SUDRY [GEOGRAPHIC_DATA]" at bounding box center [234, 9] width 60 height 5
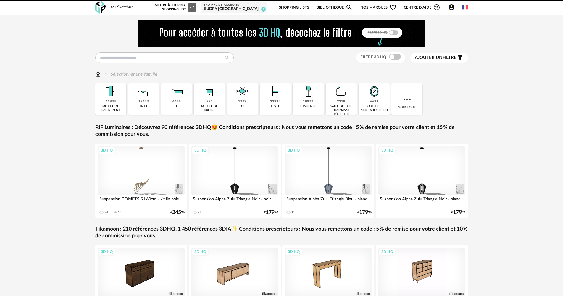
click at [147, 49] on div "Filtre 3D HQ Ajouter un filtre s Filter icon Filtrer par : Sélectionner une fam…" at bounding box center [282, 179] width 384 height 318
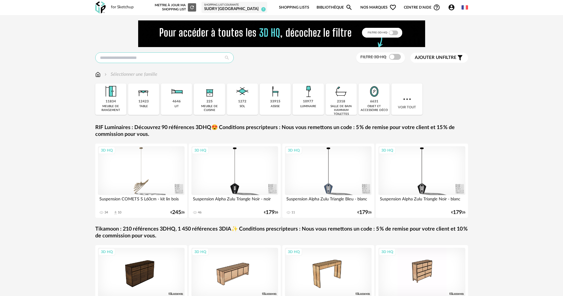
click at [147, 57] on input "text" at bounding box center [164, 57] width 138 height 11
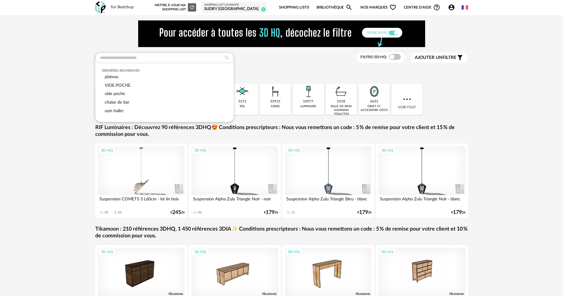
click at [65, 94] on div "Dernières recherches plateau VIDE POCHE vide poche chaise de bar usm haller Fil…" at bounding box center [281, 176] width 563 height 323
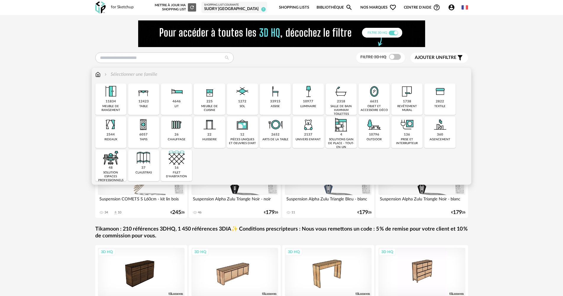
click at [137, 101] on div "12423 table" at bounding box center [143, 98] width 31 height 31
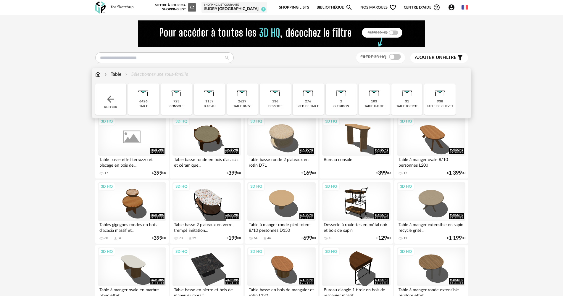
click at [115, 97] on img at bounding box center [110, 99] width 11 height 11
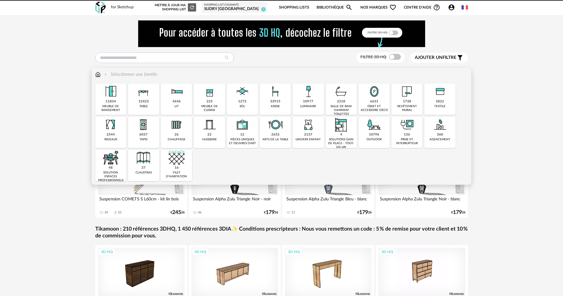
click at [139, 98] on img at bounding box center [144, 91] width 16 height 16
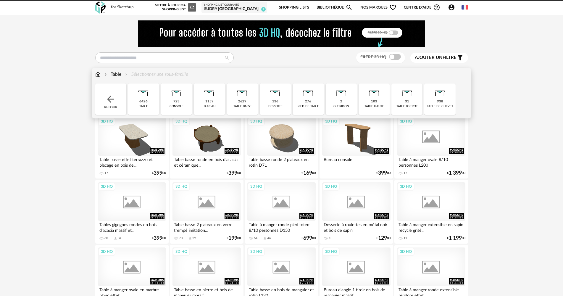
click at [141, 97] on div "Close icon Retour 6426 table 723 console 1159 bureau 2629 table basse 136 desse…" at bounding box center [281, 98] width 373 height 31
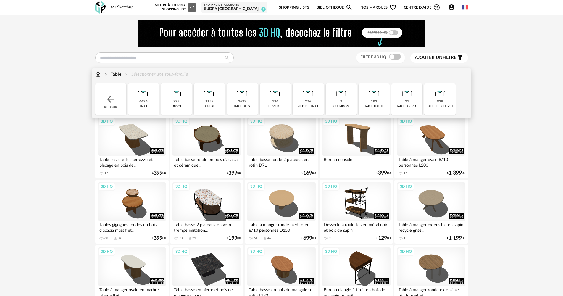
click at [141, 97] on img at bounding box center [144, 91] width 16 height 16
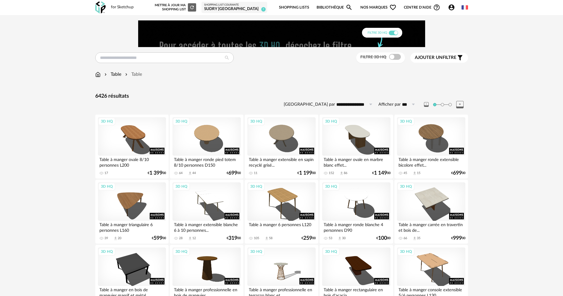
click at [448, 59] on span "Ajouter un filtre" at bounding box center [436, 58] width 42 height 6
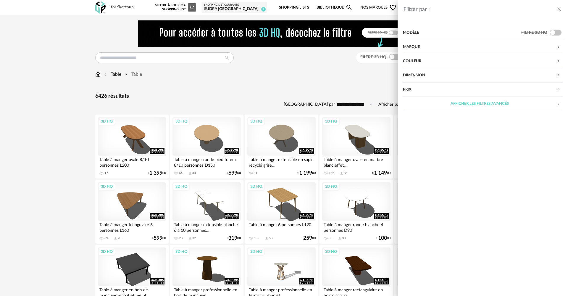
click at [471, 46] on div "Marque" at bounding box center [480, 47] width 154 height 14
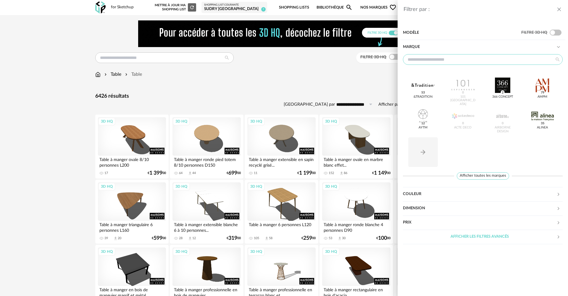
click at [466, 64] on input "text" at bounding box center [483, 59] width 160 height 11
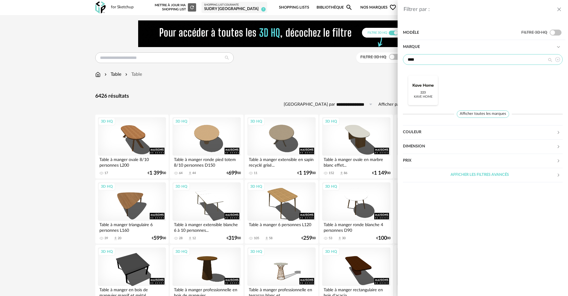
type input "****"
click at [427, 83] on div at bounding box center [423, 85] width 23 height 15
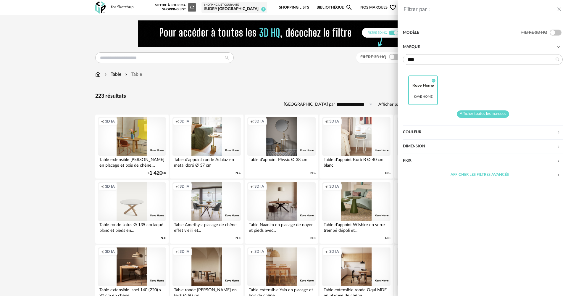
click at [502, 114] on span "Afficher toutes les marques" at bounding box center [483, 113] width 52 height 7
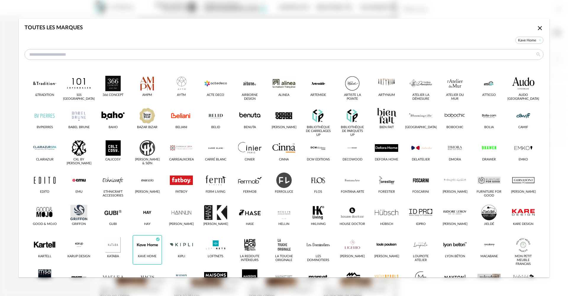
click at [538, 28] on icon "Close icon" at bounding box center [539, 28] width 7 height 7
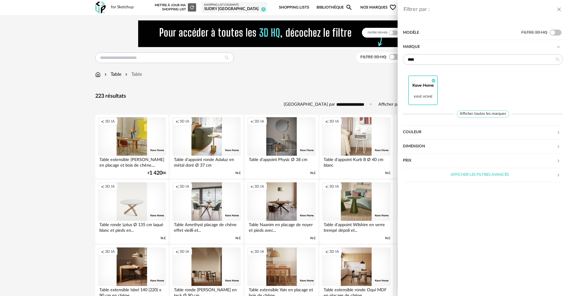
click at [51, 139] on div "Filtrer par : Modèle Filtre 3D HQ Marque **** Kave Home Check Circle icon Affic…" at bounding box center [284, 148] width 568 height 296
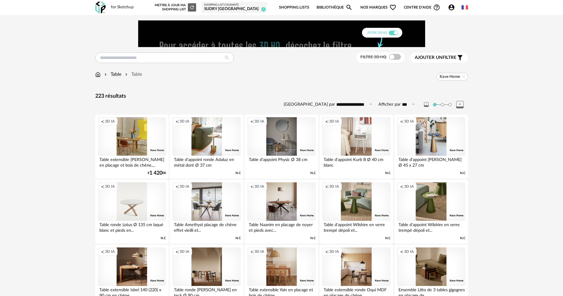
click at [359, 106] on input "**********" at bounding box center [355, 104] width 41 height 9
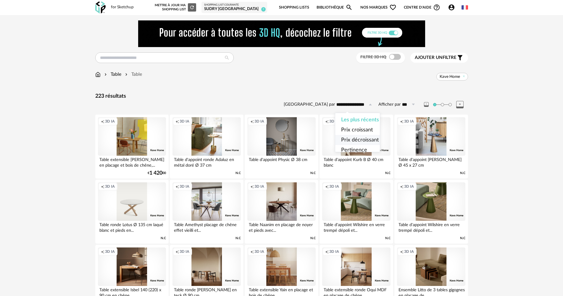
click at [355, 140] on span "Prix décroissant" at bounding box center [360, 139] width 38 height 5
type input "**********"
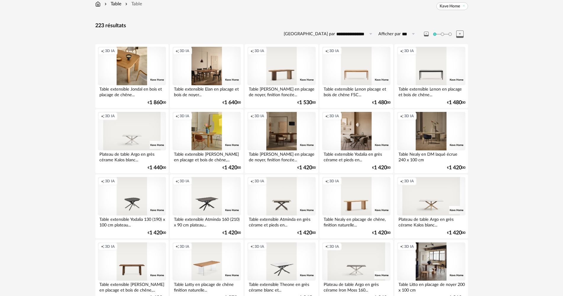
scroll to position [59, 0]
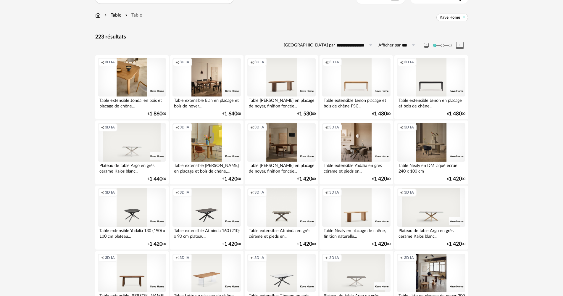
click at [436, 141] on div "Creation icon 3D IA" at bounding box center [431, 142] width 68 height 38
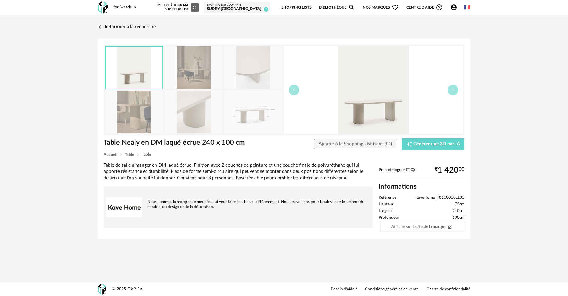
click at [177, 70] on img at bounding box center [193, 67] width 57 height 42
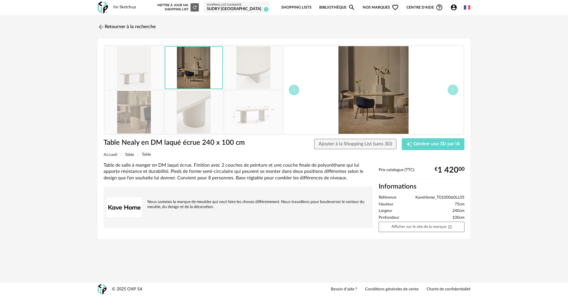
click at [242, 69] on img at bounding box center [253, 67] width 57 height 42
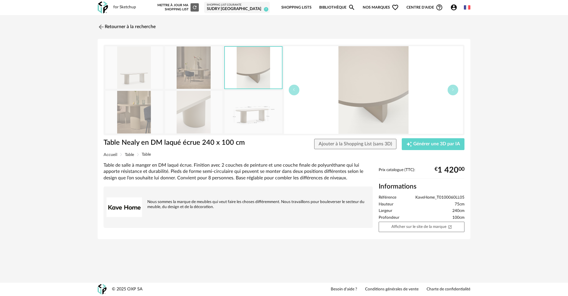
click at [269, 109] on img at bounding box center [253, 112] width 57 height 42
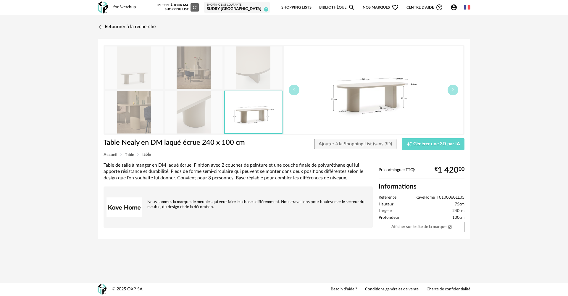
click at [209, 119] on img at bounding box center [193, 112] width 57 height 42
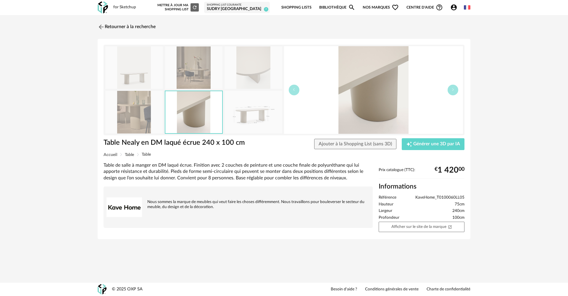
click at [145, 115] on img at bounding box center [133, 112] width 57 height 42
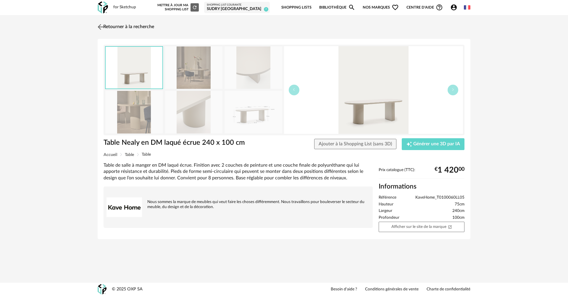
click at [121, 28] on link "Retourner à la recherche" at bounding box center [125, 26] width 58 height 13
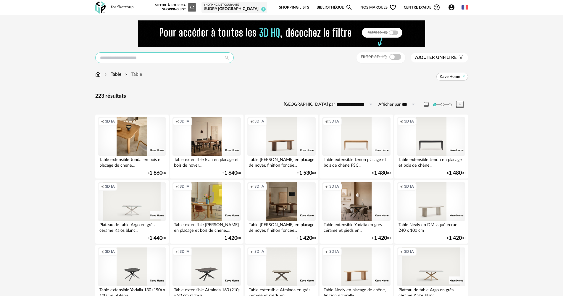
click at [180, 61] on input "text" at bounding box center [164, 57] width 138 height 11
type input "*******"
type input "**********"
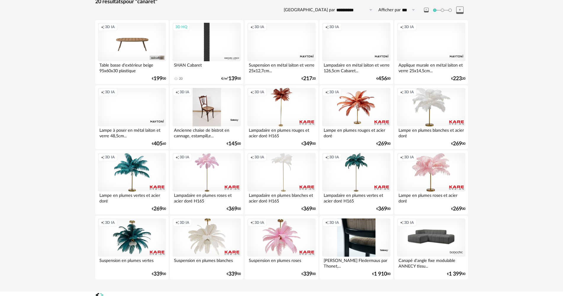
scroll to position [14, 0]
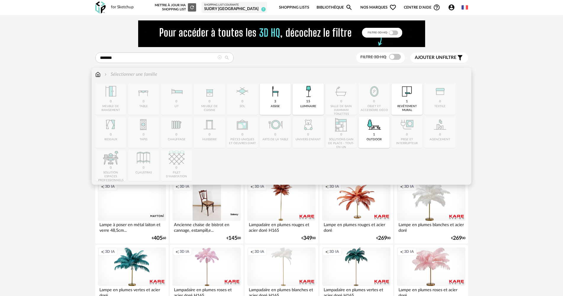
click at [98, 73] on img at bounding box center [97, 74] width 5 height 7
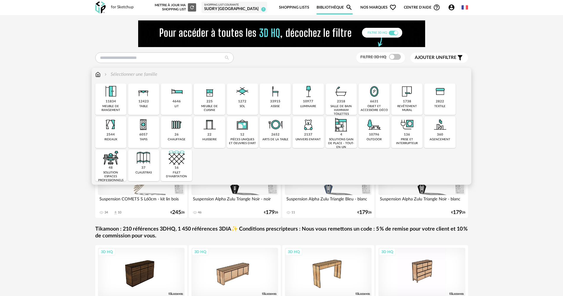
click at [96, 75] on img at bounding box center [97, 74] width 5 height 7
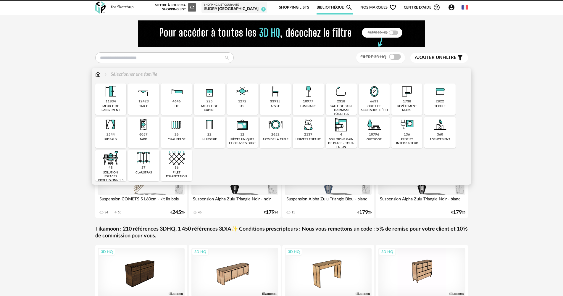
click at [275, 98] on img at bounding box center [276, 91] width 16 height 16
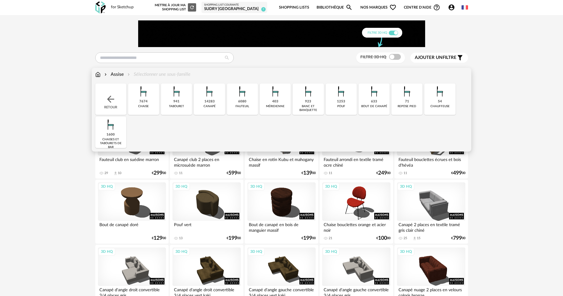
click at [150, 99] on img at bounding box center [144, 91] width 16 height 16
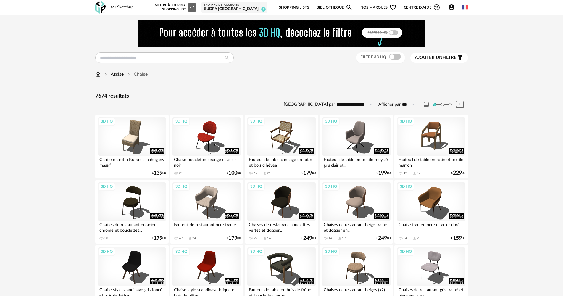
click at [443, 55] on span "Ajouter un filtre" at bounding box center [436, 58] width 42 height 6
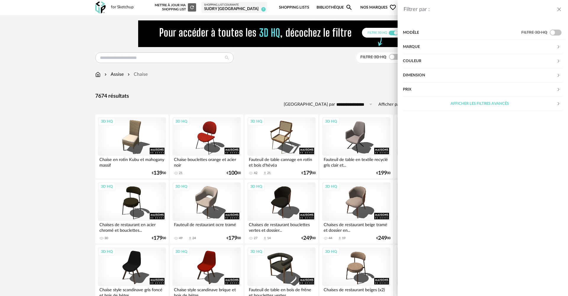
click at [456, 47] on div "Marque" at bounding box center [480, 47] width 154 height 14
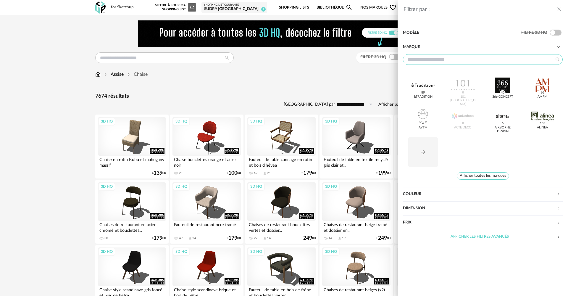
click at [457, 59] on input "text" at bounding box center [483, 59] width 160 height 11
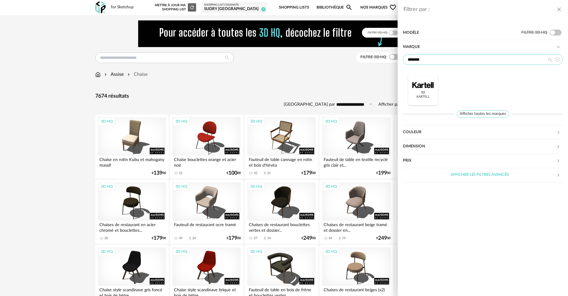
type input "*******"
click at [422, 89] on div at bounding box center [423, 85] width 23 height 15
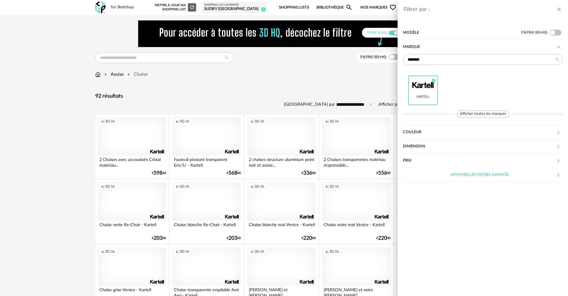
click at [75, 116] on div "Filtrer par : Modèle Filtre 3D HQ Marque ******* Kartell Check Circle icon Affi…" at bounding box center [284, 148] width 568 height 296
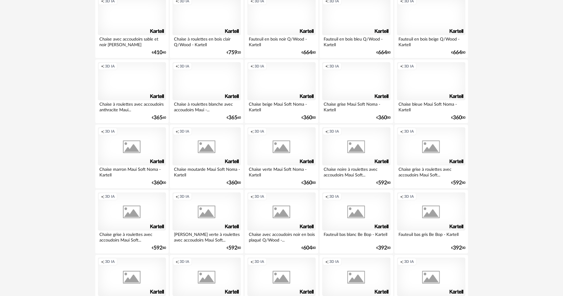
scroll to position [326, 0]
